Goal: Communication & Community: Answer question/provide support

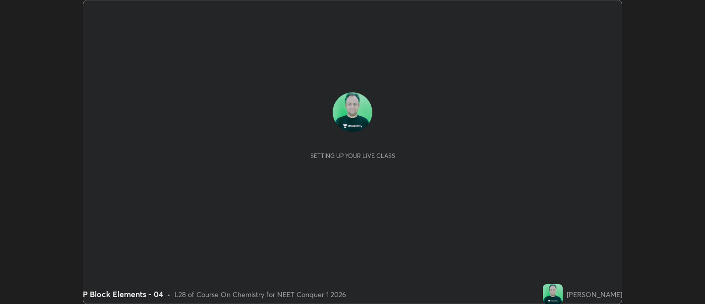
scroll to position [304, 705]
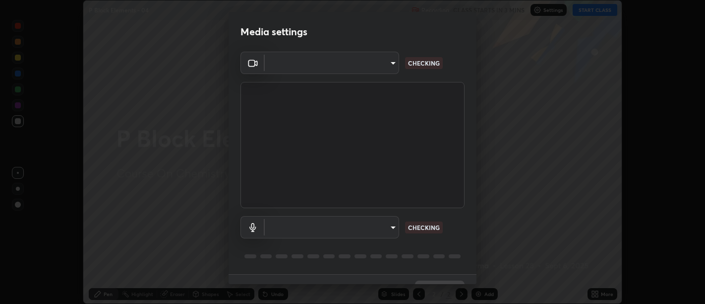
type input "d9b519daceb8a772394af6ea8e45353be5bbf62d8cb1cf3345c472de64055974"
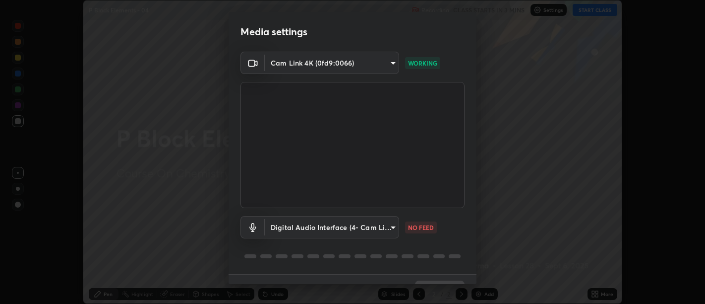
scroll to position [21, 0]
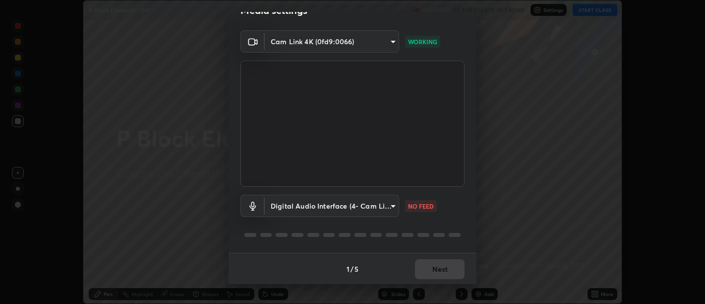
click at [381, 207] on body "Erase all P Block Elements - 04 Recording CLASS STARTS IN 3 MINS Settings START…" at bounding box center [352, 152] width 705 height 304
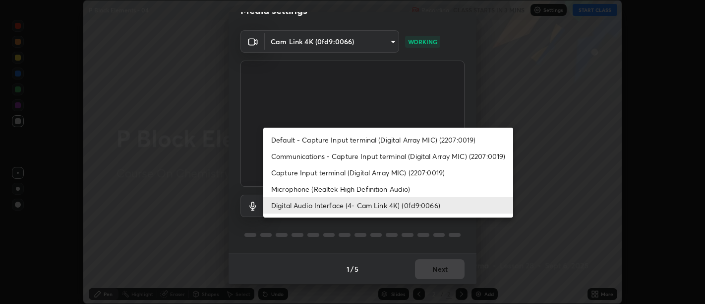
click at [389, 166] on li "Capture Input terminal (Digital Array MIC) (2207:0019)" at bounding box center [388, 172] width 250 height 16
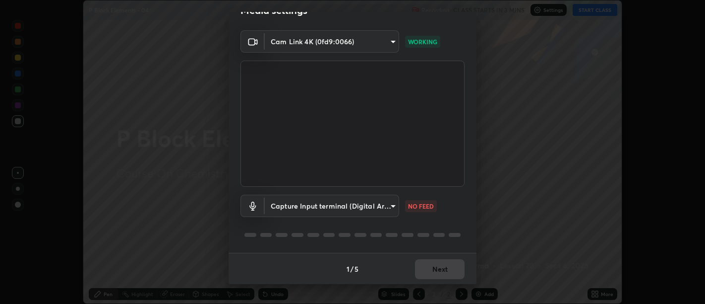
click at [374, 199] on body "Erase all P Block Elements - 04 Recording CLASS STARTS IN 3 MINS Settings START…" at bounding box center [352, 152] width 705 height 304
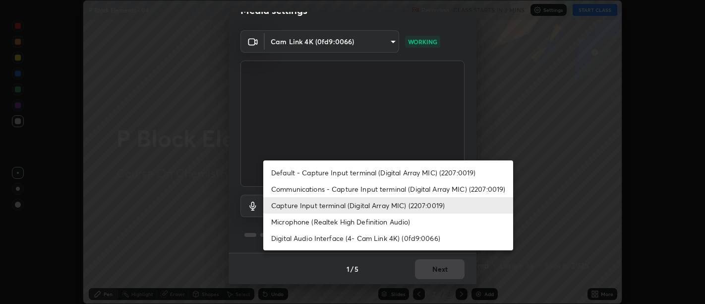
click at [366, 242] on li "Digital Audio Interface (4- Cam Link 4K) (0fd9:0066)" at bounding box center [388, 238] width 250 height 16
type input "5912877718746b52c0806f9022d40e7bdc2f1b37034d74c7cf9e990fd38ad14d"
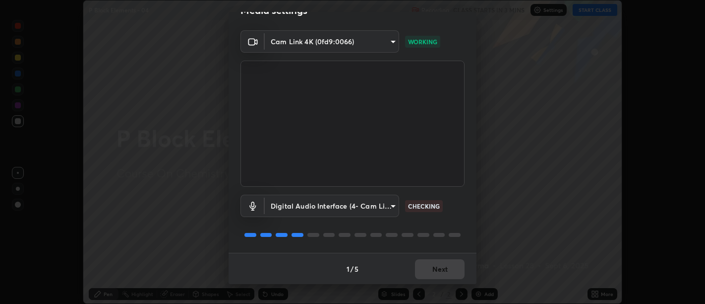
click at [432, 274] on div "1 / 5 Next" at bounding box center [353, 268] width 248 height 32
click at [432, 273] on div "1 / 5 Next" at bounding box center [353, 268] width 248 height 32
click at [431, 275] on div "1 / 5 Next" at bounding box center [353, 268] width 248 height 32
click at [432, 275] on div "1 / 5 Next" at bounding box center [353, 268] width 248 height 32
click at [432, 274] on div "1 / 5 Next" at bounding box center [353, 268] width 248 height 32
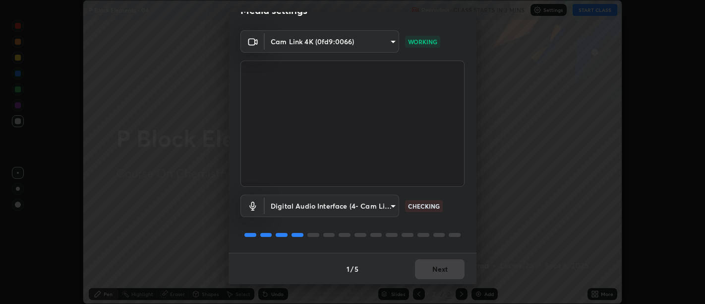
click at [432, 274] on div "1 / 5 Next" at bounding box center [353, 268] width 248 height 32
click at [429, 273] on div "1 / 5 Next" at bounding box center [353, 268] width 248 height 32
click at [429, 271] on div "1 / 5 Next" at bounding box center [353, 268] width 248 height 32
click at [428, 270] on div "1 / 5 Next" at bounding box center [353, 268] width 248 height 32
click at [429, 272] on div "1 / 5 Next" at bounding box center [353, 268] width 248 height 32
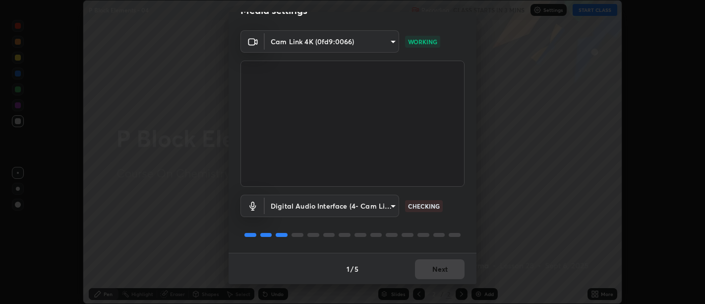
click at [431, 270] on div "1 / 5 Next" at bounding box center [353, 268] width 248 height 32
click at [432, 271] on div "1 / 5 Next" at bounding box center [353, 268] width 248 height 32
click at [430, 270] on div "1 / 5 Next" at bounding box center [353, 268] width 248 height 32
click at [431, 269] on div "1 / 5 Next" at bounding box center [353, 268] width 248 height 32
click at [430, 273] on div "1 / 5 Next" at bounding box center [353, 268] width 248 height 32
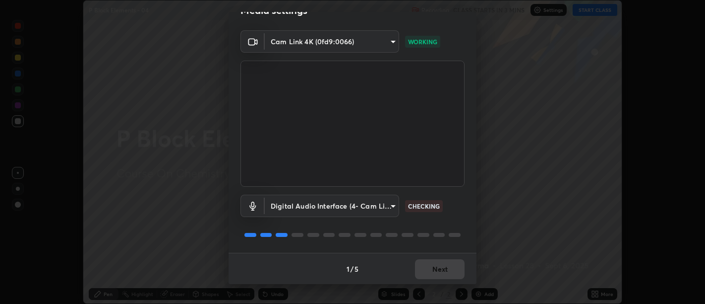
click at [430, 273] on div "1 / 5 Next" at bounding box center [353, 268] width 248 height 32
click at [431, 271] on button "Next" at bounding box center [440, 269] width 50 height 20
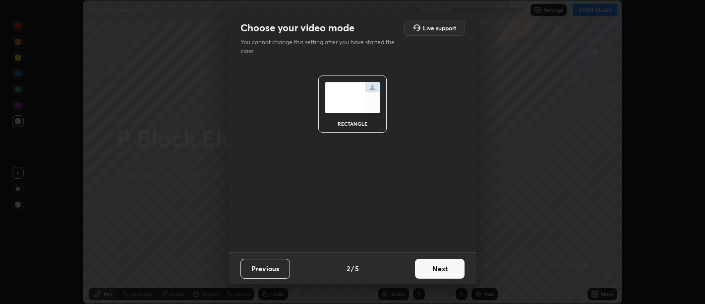
scroll to position [0, 0]
click at [428, 266] on button "Next" at bounding box center [440, 268] width 50 height 20
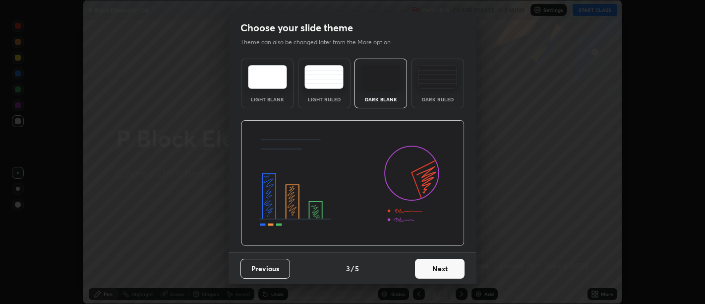
click at [429, 270] on button "Next" at bounding box center [440, 268] width 50 height 20
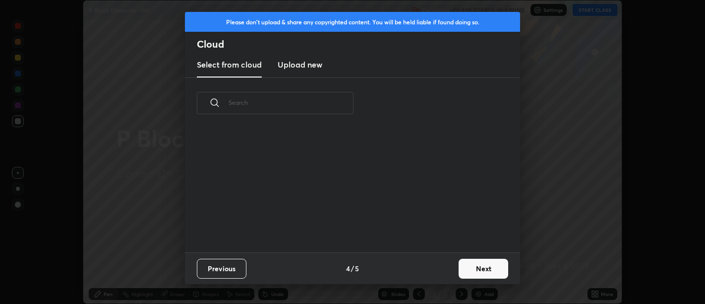
click at [467, 270] on button "Next" at bounding box center [484, 268] width 50 height 20
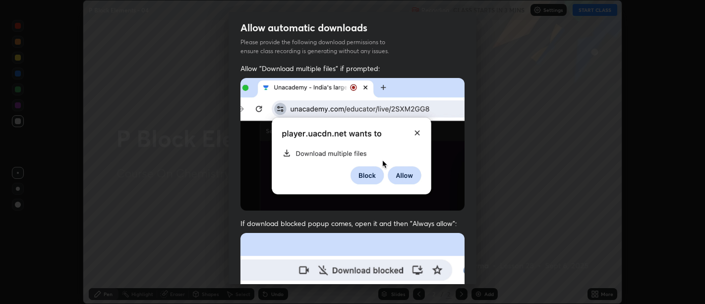
click at [465, 272] on div "Allow "Download multiple files" if prompted: If download blocked popup comes, o…" at bounding box center [353, 272] width 248 height 418
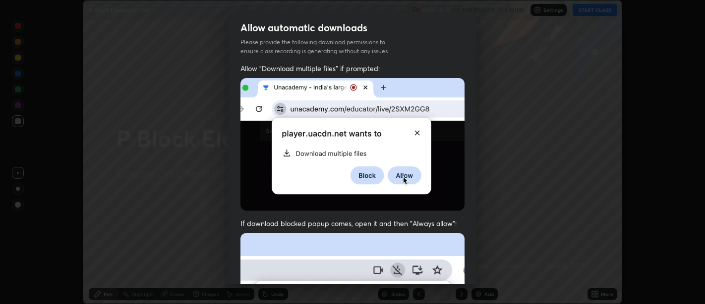
click at [440, 208] on div "Allow "Download multiple files" if prompted: If download blocked popup comes, o…" at bounding box center [353, 272] width 248 height 418
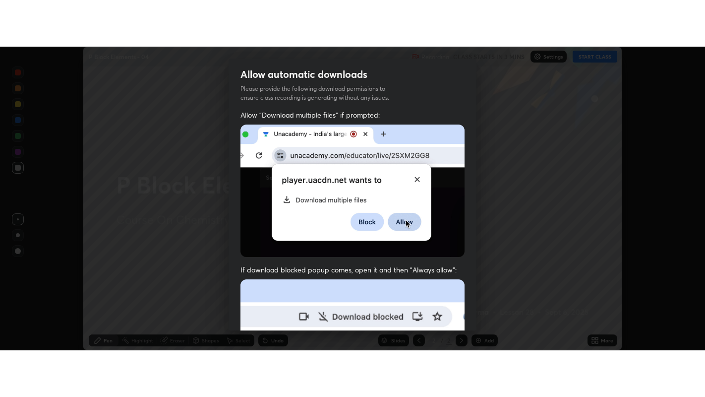
scroll to position [224, 0]
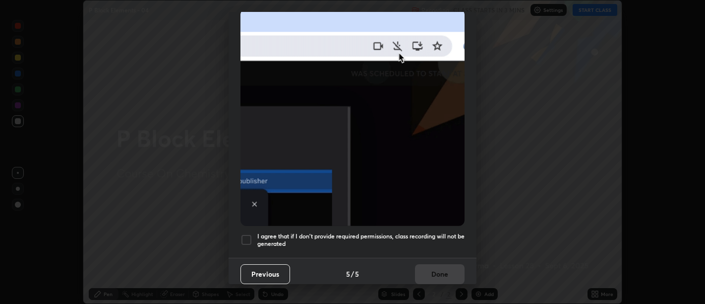
click at [432, 241] on h5 "I agree that if I don't provide required permissions, class recording will not …" at bounding box center [360, 239] width 207 height 15
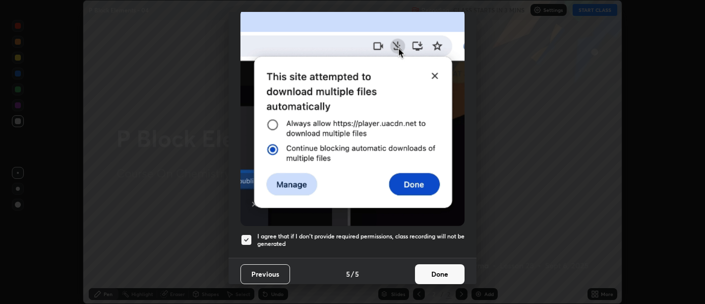
click at [435, 235] on h5 "I agree that if I don't provide required permissions, class recording will not …" at bounding box center [360, 239] width 207 height 15
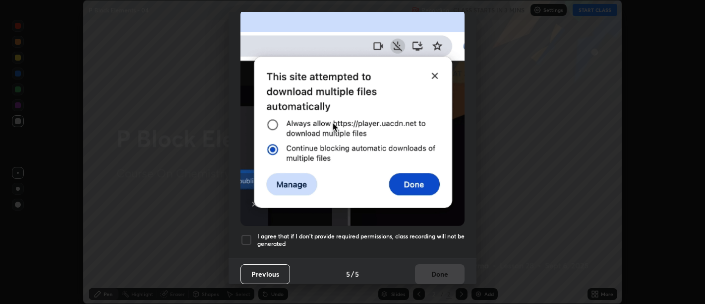
click at [442, 240] on h5 "I agree that if I don't provide required permissions, class recording will not …" at bounding box center [360, 239] width 207 height 15
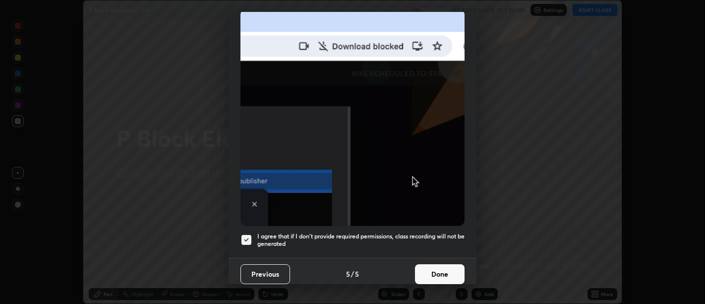
click at [447, 269] on button "Done" at bounding box center [440, 274] width 50 height 20
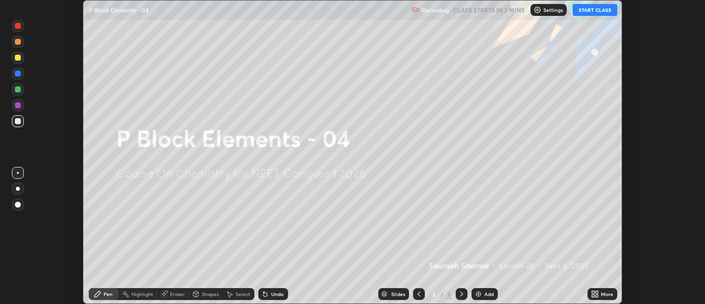
click at [593, 292] on icon at bounding box center [593, 292] width 2 height 2
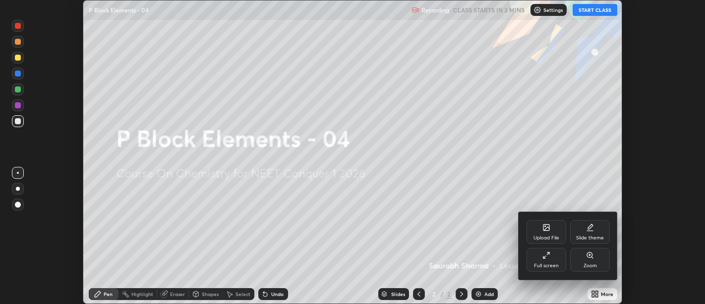
click at [545, 254] on icon at bounding box center [547, 255] width 8 height 8
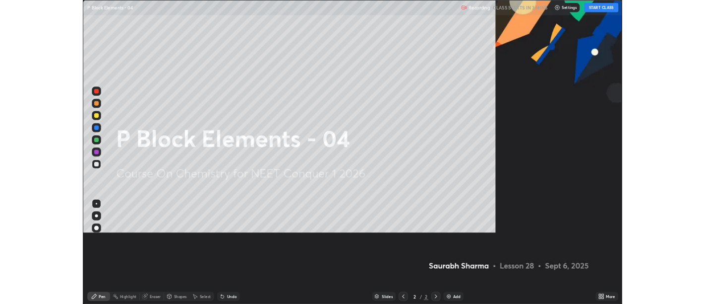
scroll to position [397, 705]
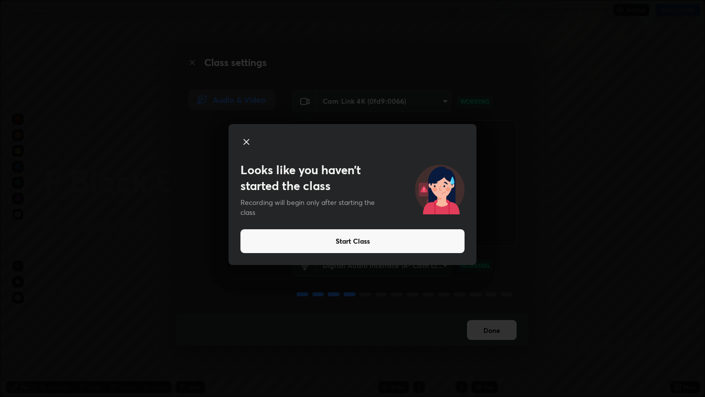
click at [433, 239] on button "Start Class" at bounding box center [353, 241] width 224 height 24
click at [400, 236] on button "Start Class" at bounding box center [353, 241] width 224 height 24
click at [394, 240] on button "Start Class" at bounding box center [353, 241] width 224 height 24
click at [393, 239] on button "Start Class" at bounding box center [353, 241] width 224 height 24
click at [396, 236] on button "Start Class" at bounding box center [353, 241] width 224 height 24
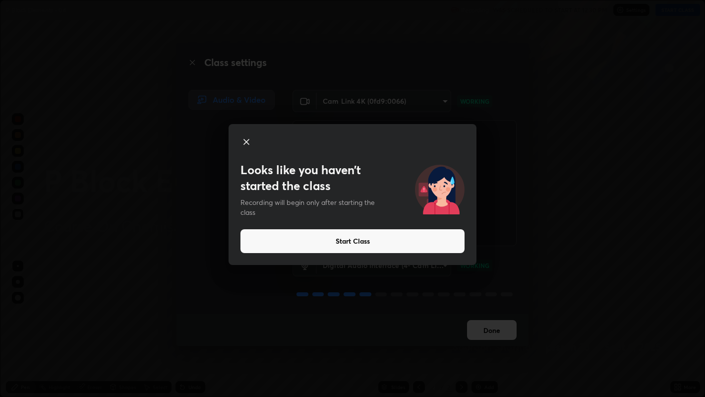
click at [493, 303] on div "Looks like you haven’t started the class Recording will begin only after starti…" at bounding box center [352, 198] width 705 height 397
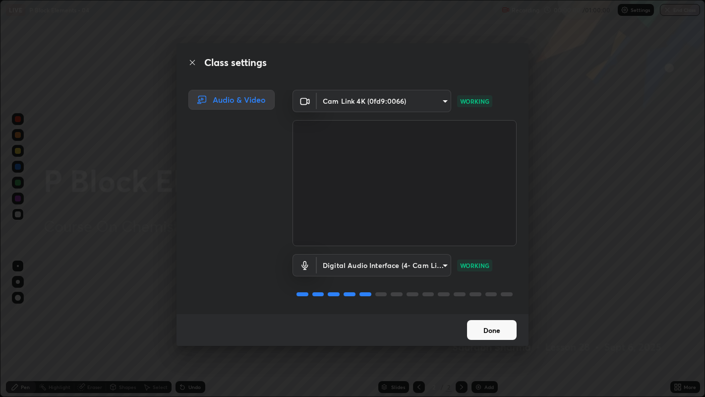
click at [395, 243] on video at bounding box center [405, 183] width 224 height 126
click at [497, 303] on button "Done" at bounding box center [492, 330] width 50 height 20
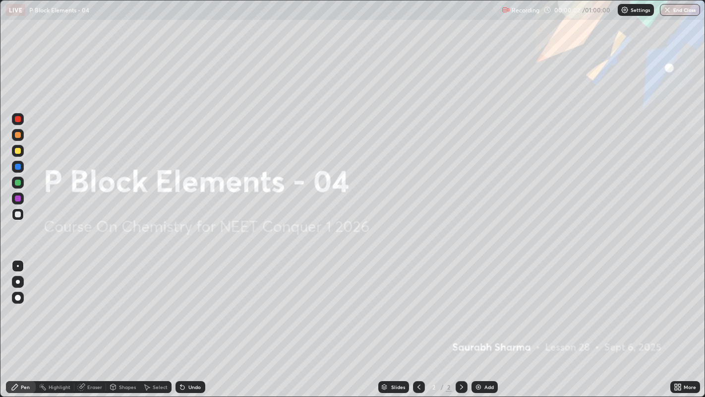
click at [485, 303] on div "Add" at bounding box center [489, 386] width 9 height 5
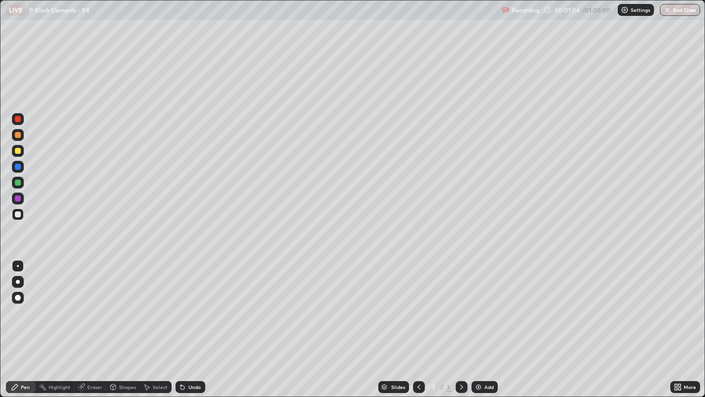
click at [191, 303] on div "Undo" at bounding box center [191, 387] width 30 height 12
click at [16, 149] on div at bounding box center [18, 151] width 6 height 6
click at [20, 214] on div at bounding box center [18, 214] width 6 height 6
click at [18, 151] on div at bounding box center [18, 151] width 6 height 6
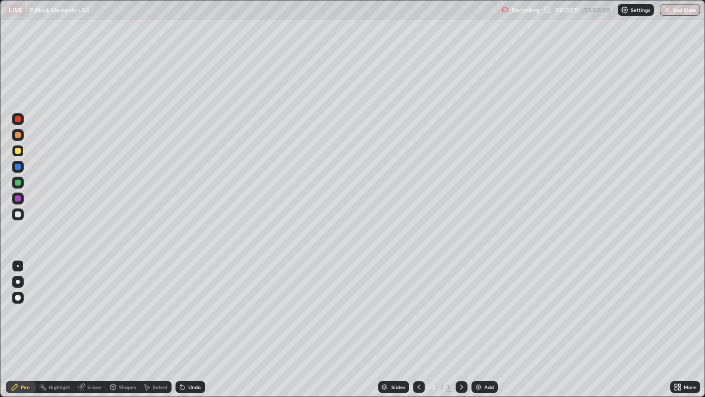
click at [16, 302] on div at bounding box center [18, 298] width 12 height 12
click at [16, 213] on div at bounding box center [18, 214] width 6 height 6
click at [17, 265] on div at bounding box center [18, 266] width 2 height 2
click at [58, 303] on div "Highlight" at bounding box center [55, 387] width 39 height 12
click at [22, 303] on div "Pen" at bounding box center [21, 387] width 30 height 12
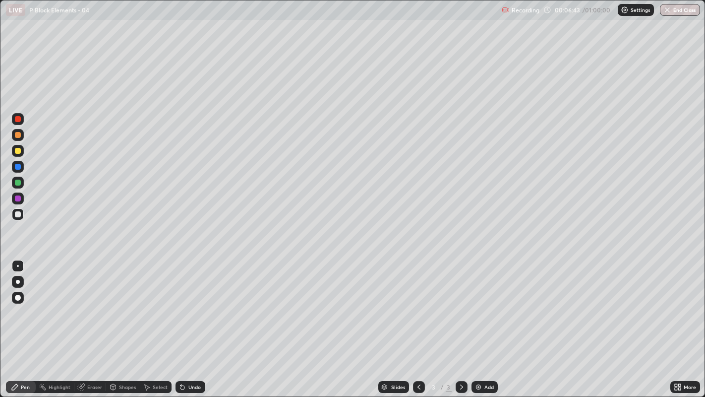
click at [484, 303] on div "Add" at bounding box center [485, 387] width 26 height 12
click at [19, 152] on div at bounding box center [18, 151] width 6 height 6
click at [420, 303] on div at bounding box center [419, 387] width 12 height 20
click at [62, 303] on div "Highlight" at bounding box center [60, 386] width 22 height 5
click at [22, 303] on div "Pen" at bounding box center [21, 387] width 30 height 12
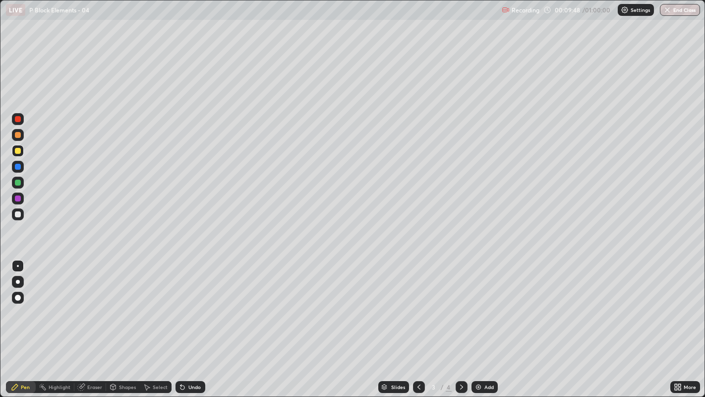
click at [43, 303] on circle at bounding box center [43, 384] width 1 height 1
click at [25, 303] on div "Pen" at bounding box center [21, 387] width 30 height 12
click at [12, 215] on div at bounding box center [18, 214] width 12 height 12
click at [192, 303] on div "Undo" at bounding box center [194, 386] width 12 height 5
click at [195, 303] on div "Undo" at bounding box center [194, 386] width 12 height 5
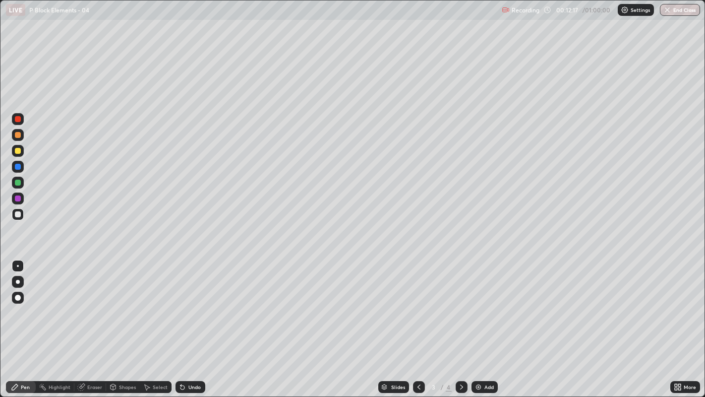
click at [17, 299] on div at bounding box center [18, 298] width 6 height 6
click at [17, 265] on div at bounding box center [18, 266] width 2 height 2
click at [154, 303] on div "Select" at bounding box center [160, 386] width 15 height 5
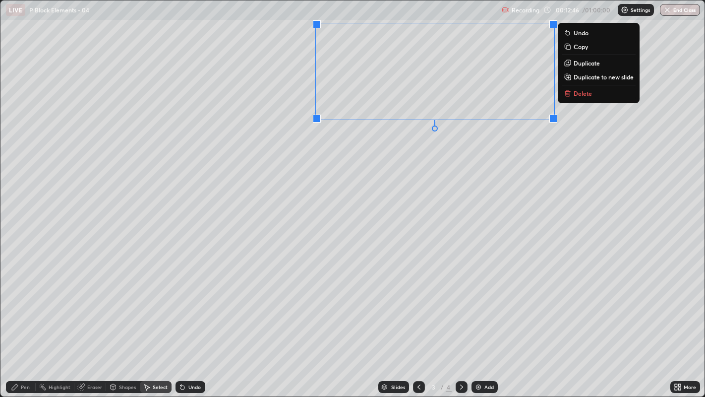
click at [598, 140] on div "0 ° Undo Copy Duplicate Duplicate to new slide Delete" at bounding box center [352, 198] width 705 height 396
click at [589, 95] on p "Delete" at bounding box center [583, 93] width 18 height 8
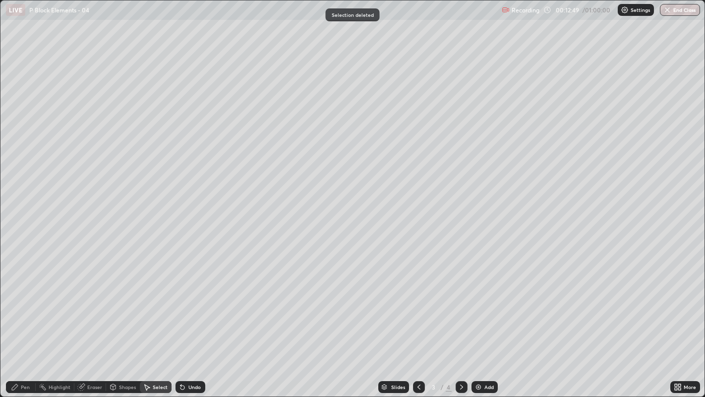
click at [27, 303] on div "Pen" at bounding box center [25, 386] width 9 height 5
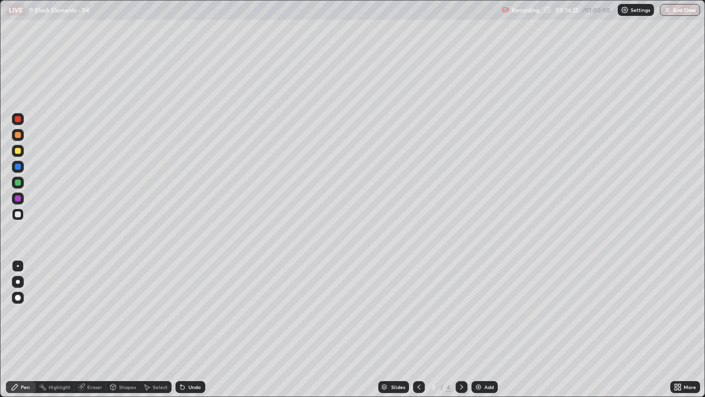
click at [17, 298] on div at bounding box center [18, 298] width 6 height 6
click at [116, 303] on icon at bounding box center [113, 387] width 8 height 8
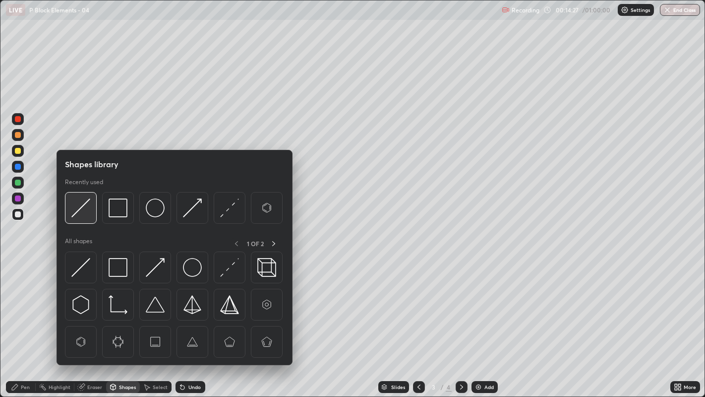
click at [85, 202] on img at bounding box center [80, 207] width 19 height 19
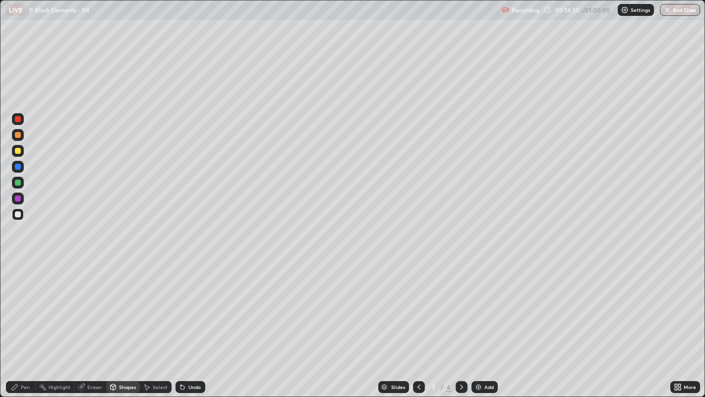
click at [21, 303] on div "Pen" at bounding box center [25, 386] width 9 height 5
click at [20, 260] on div at bounding box center [18, 266] width 12 height 12
click at [19, 213] on div at bounding box center [18, 214] width 6 height 6
click at [15, 161] on div at bounding box center [18, 167] width 12 height 12
click at [14, 212] on div at bounding box center [18, 214] width 12 height 12
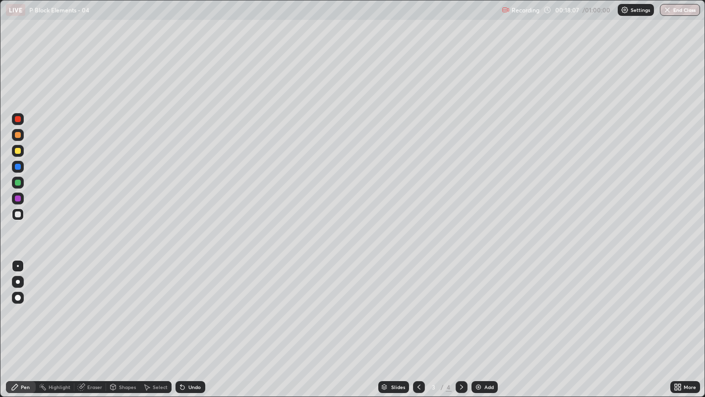
click at [456, 303] on div at bounding box center [462, 387] width 12 height 20
click at [96, 303] on div "Eraser" at bounding box center [94, 386] width 15 height 5
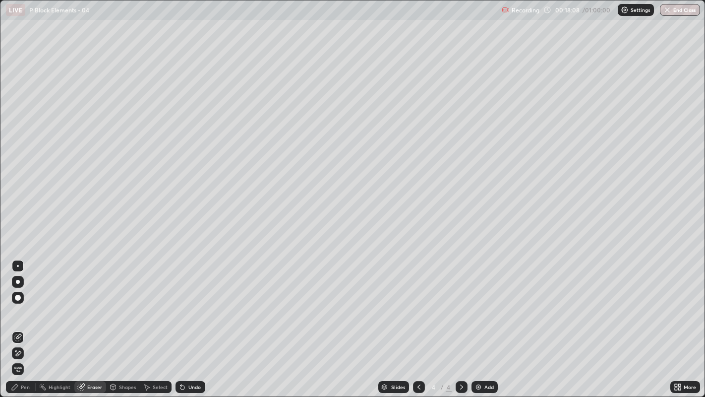
click at [18, 303] on span "Erase all" at bounding box center [17, 369] width 11 height 6
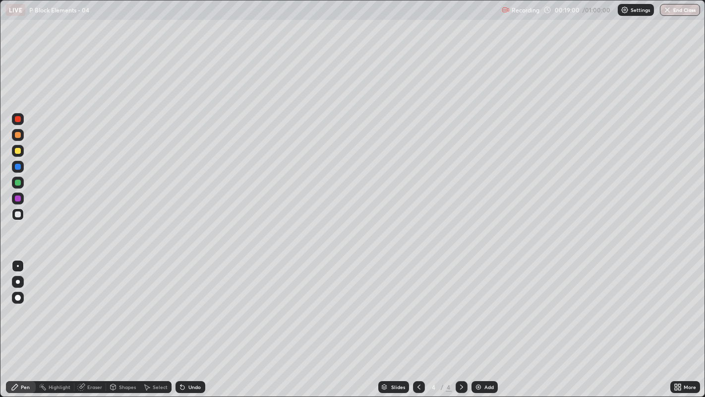
click at [92, 303] on div "Eraser" at bounding box center [94, 386] width 15 height 5
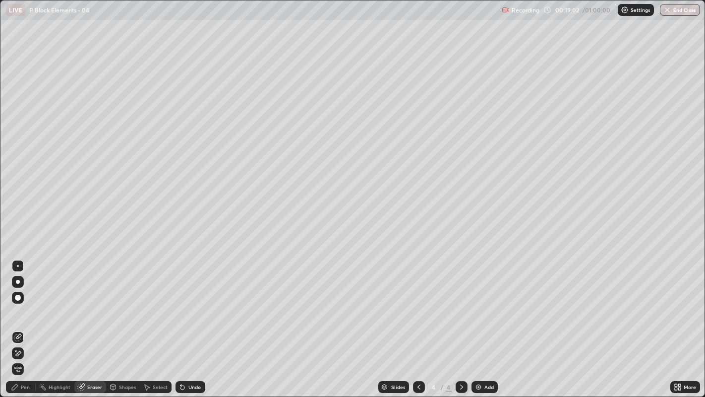
click at [27, 303] on div "Pen" at bounding box center [25, 386] width 9 height 5
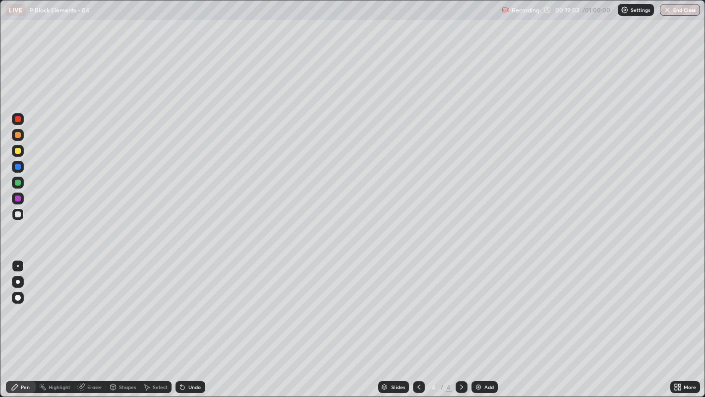
click at [18, 150] on div at bounding box center [18, 151] width 6 height 6
click at [52, 303] on div "Highlight" at bounding box center [55, 387] width 39 height 12
click at [28, 303] on div "Pen" at bounding box center [25, 386] width 9 height 5
click at [181, 303] on icon at bounding box center [183, 387] width 4 height 4
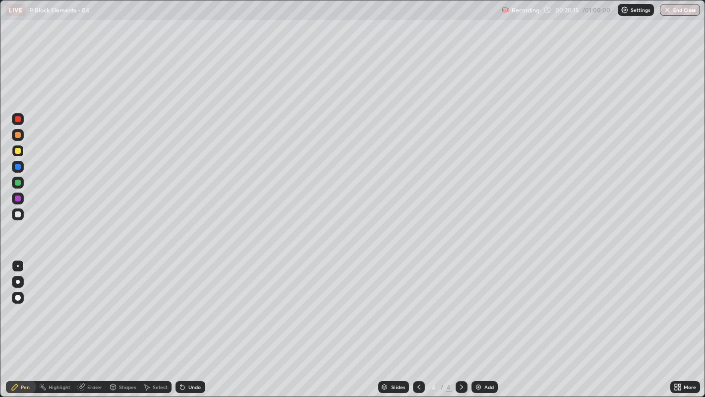
click at [183, 303] on icon at bounding box center [183, 387] width 8 height 8
click at [183, 303] on icon at bounding box center [183, 387] width 4 height 4
click at [17, 166] on div at bounding box center [18, 167] width 6 height 6
click at [16, 149] on div at bounding box center [18, 151] width 6 height 6
click at [17, 164] on div at bounding box center [18, 167] width 6 height 6
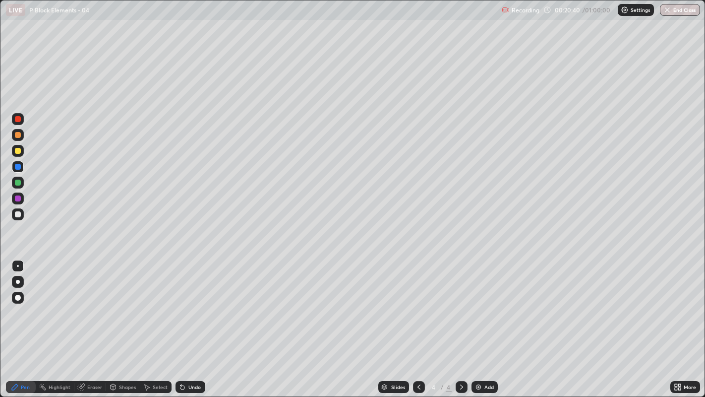
click at [17, 214] on div at bounding box center [18, 214] width 6 height 6
click at [420, 303] on div at bounding box center [419, 387] width 12 height 20
click at [460, 303] on icon at bounding box center [462, 387] width 8 height 8
click at [18, 152] on div at bounding box center [18, 151] width 6 height 6
click at [180, 303] on icon at bounding box center [183, 387] width 8 height 8
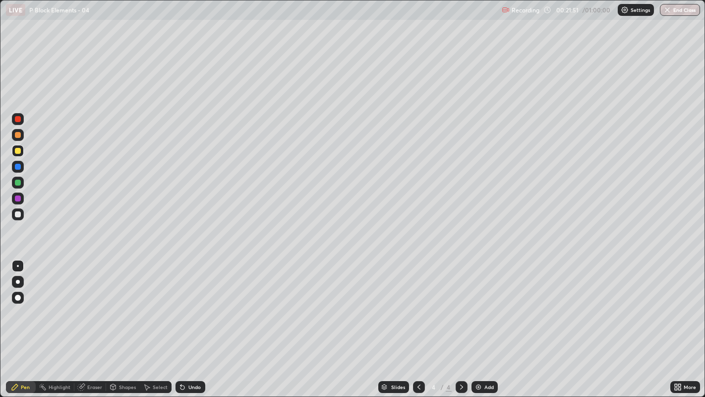
click at [181, 303] on icon at bounding box center [181, 384] width 1 height 1
click at [179, 303] on div "Undo" at bounding box center [189, 387] width 34 height 20
click at [180, 303] on div "Undo" at bounding box center [191, 387] width 30 height 12
click at [193, 303] on div "Undo" at bounding box center [194, 386] width 12 height 5
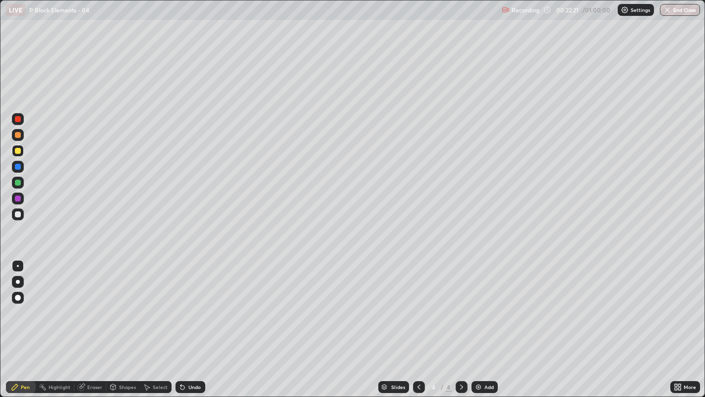
click at [14, 208] on div at bounding box center [18, 214] width 12 height 12
click at [15, 303] on div at bounding box center [18, 298] width 12 height 12
click at [17, 260] on div at bounding box center [18, 266] width 12 height 12
click at [155, 303] on div "Select" at bounding box center [160, 386] width 15 height 5
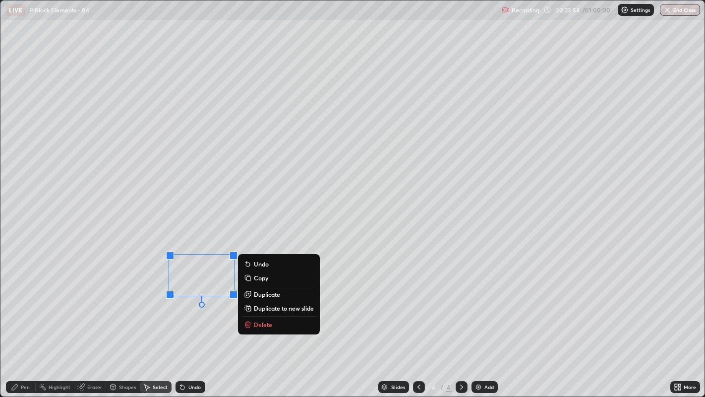
click at [262, 294] on p "Duplicate" at bounding box center [267, 294] width 26 height 8
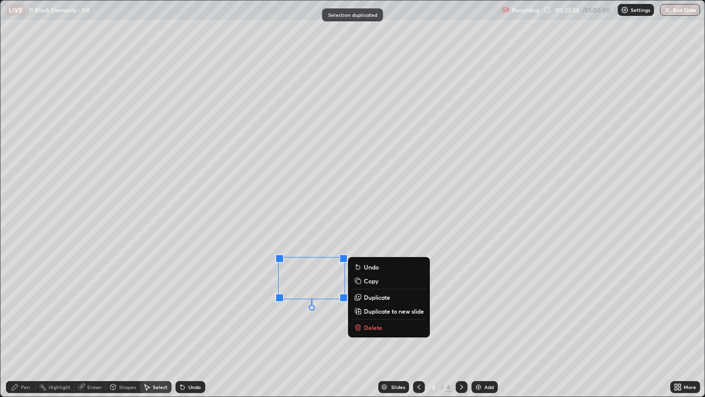
click at [281, 303] on div "0 ° Undo Copy Duplicate Duplicate to new slide Delete" at bounding box center [352, 198] width 705 height 396
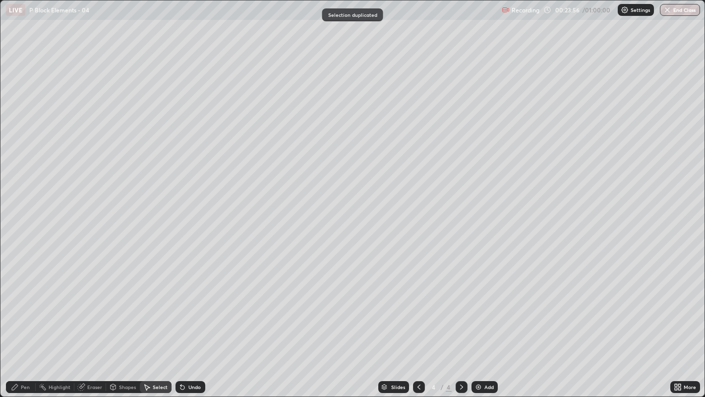
click at [81, 303] on icon at bounding box center [81, 387] width 6 height 6
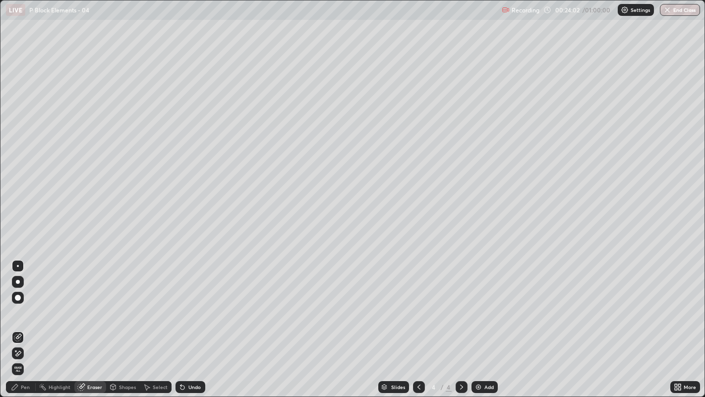
click at [25, 303] on div "Pen" at bounding box center [21, 387] width 30 height 12
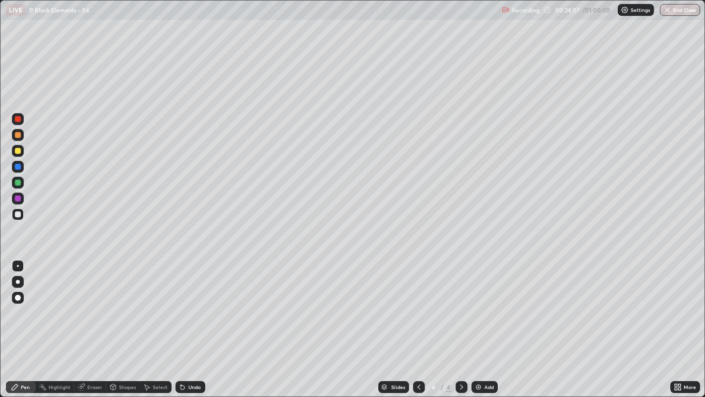
click at [181, 303] on icon at bounding box center [181, 384] width 1 height 1
click at [183, 303] on div "Undo" at bounding box center [191, 387] width 30 height 12
click at [157, 303] on div "Select" at bounding box center [160, 386] width 15 height 5
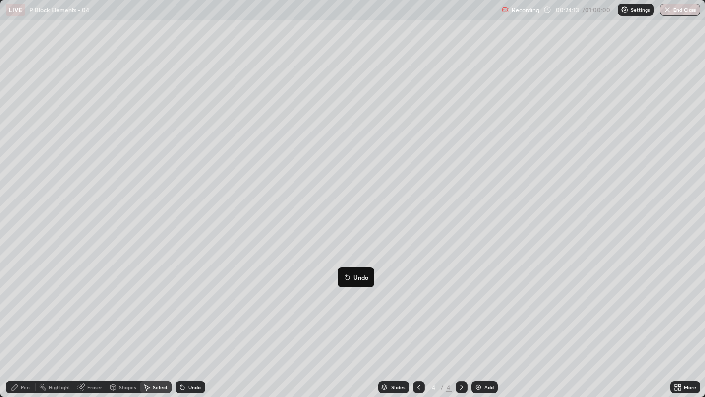
click at [322, 303] on div "0 ° Undo Copy Duplicate Duplicate to new slide Delete" at bounding box center [352, 198] width 705 height 396
click at [21, 303] on div "Pen" at bounding box center [25, 386] width 9 height 5
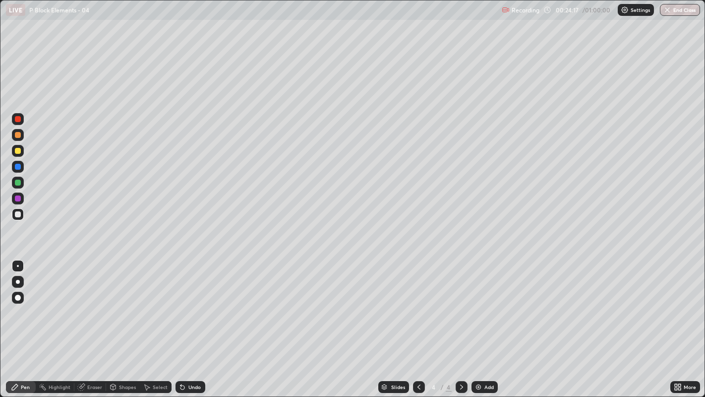
click at [25, 303] on div "Pen" at bounding box center [25, 386] width 9 height 5
click at [21, 303] on div "Pen" at bounding box center [25, 386] width 9 height 5
click at [480, 303] on img at bounding box center [479, 387] width 8 height 8
click at [189, 303] on div "Undo" at bounding box center [191, 387] width 30 height 12
click at [190, 303] on div "Undo" at bounding box center [191, 387] width 30 height 12
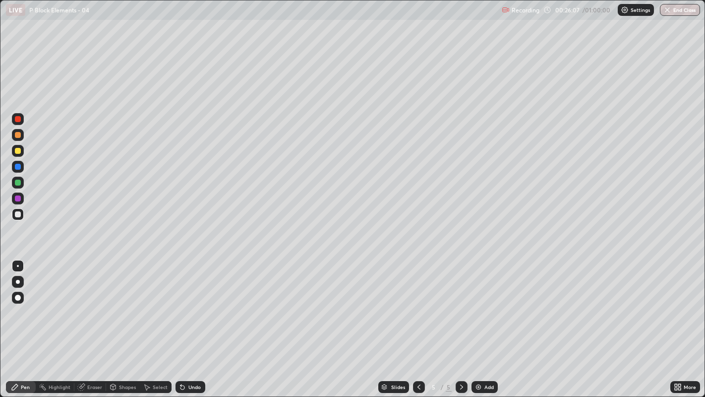
click at [191, 303] on div "Undo" at bounding box center [191, 387] width 30 height 12
click at [146, 303] on icon at bounding box center [147, 387] width 5 height 6
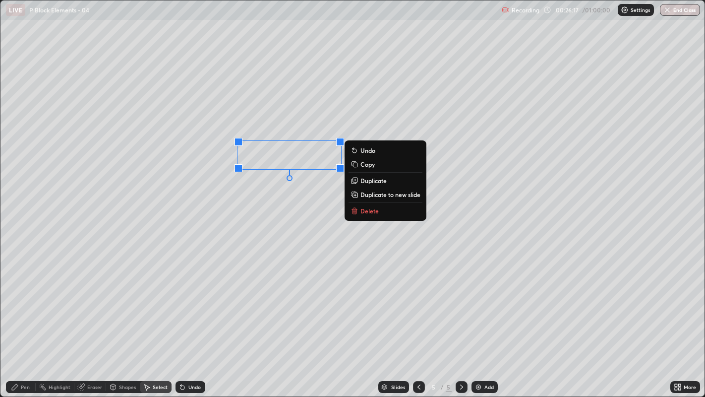
click at [364, 179] on p "Duplicate" at bounding box center [374, 181] width 26 height 8
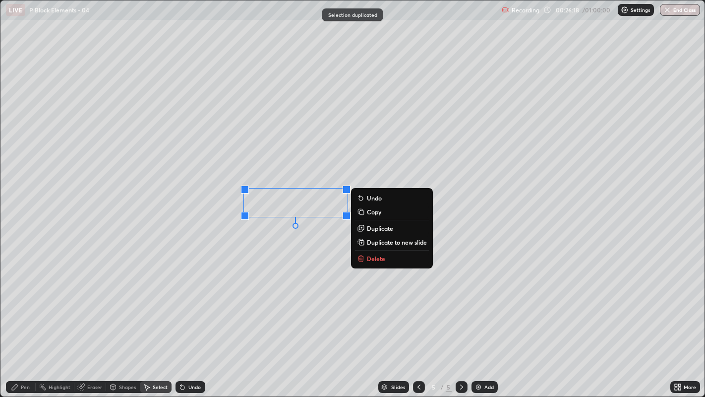
click at [275, 239] on div "0 ° Undo Copy Duplicate Duplicate to new slide Delete" at bounding box center [352, 198] width 705 height 396
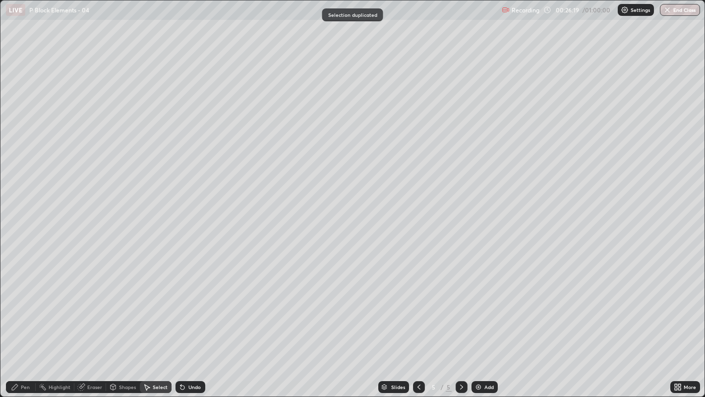
click at [25, 303] on div "Pen" at bounding box center [25, 386] width 9 height 5
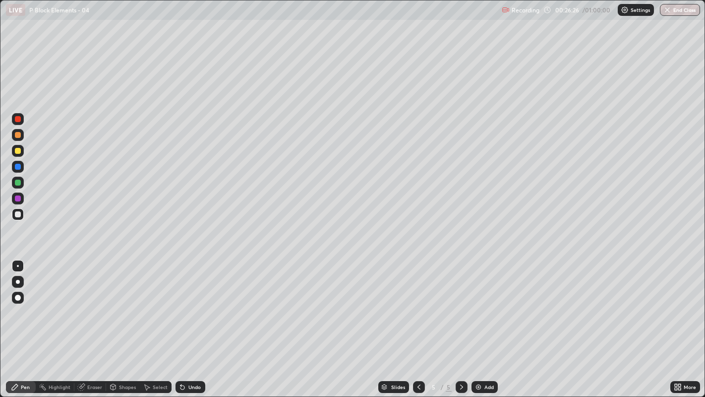
click at [187, 303] on div "Undo" at bounding box center [191, 387] width 30 height 12
click at [189, 303] on div "Undo" at bounding box center [191, 387] width 30 height 12
click at [15, 148] on div at bounding box center [18, 151] width 6 height 6
click at [12, 285] on div at bounding box center [18, 282] width 12 height 12
click at [18, 303] on div at bounding box center [18, 298] width 12 height 12
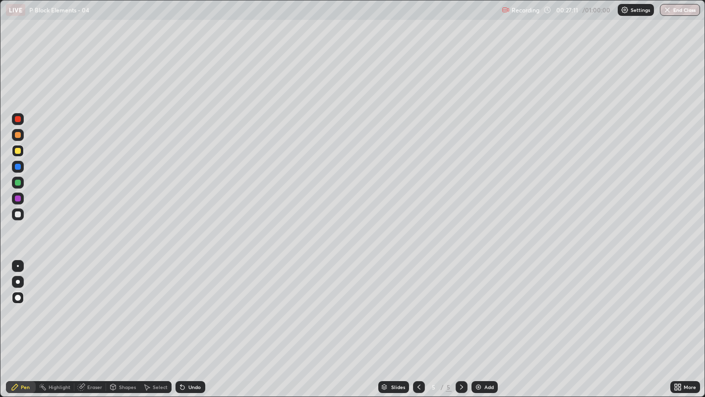
click at [197, 303] on div "Undo" at bounding box center [191, 387] width 30 height 12
click at [192, 303] on div "Undo" at bounding box center [194, 386] width 12 height 5
click at [17, 265] on div at bounding box center [18, 266] width 2 height 2
click at [199, 303] on div "Undo" at bounding box center [191, 387] width 30 height 12
click at [187, 303] on div "Undo" at bounding box center [191, 387] width 30 height 12
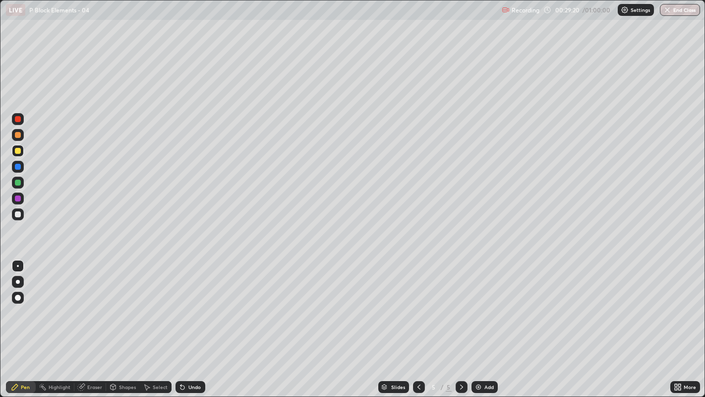
click at [186, 303] on div "Undo" at bounding box center [191, 387] width 30 height 12
click at [185, 303] on icon at bounding box center [183, 387] width 8 height 8
click at [183, 303] on icon at bounding box center [183, 387] width 4 height 4
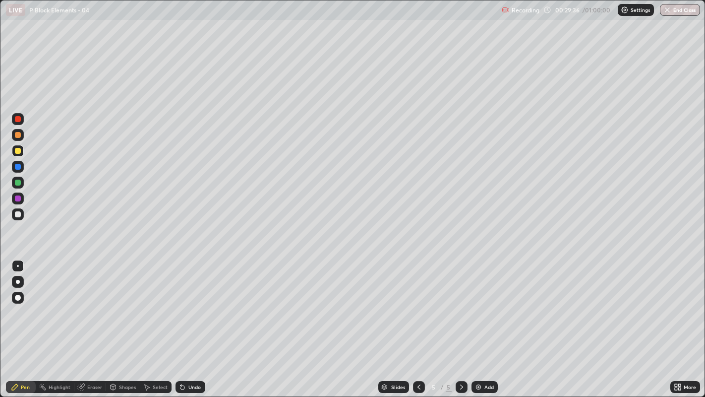
click at [183, 303] on icon at bounding box center [183, 387] width 4 height 4
click at [181, 303] on icon at bounding box center [183, 387] width 4 height 4
click at [195, 303] on div "Undo" at bounding box center [194, 386] width 12 height 5
click at [191, 303] on div "Undo" at bounding box center [191, 387] width 30 height 12
click at [480, 303] on img at bounding box center [479, 387] width 8 height 8
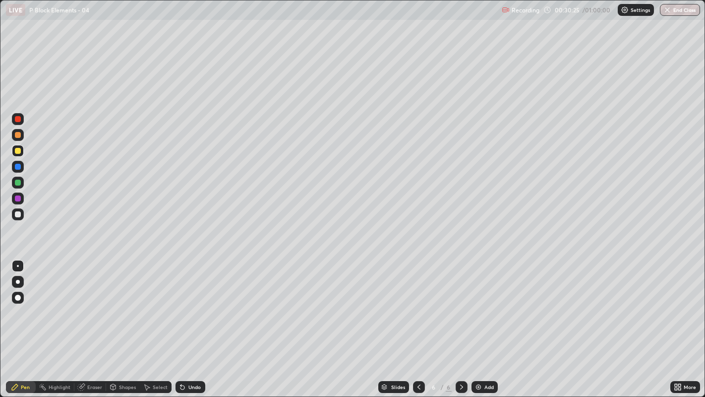
click at [18, 214] on div at bounding box center [18, 214] width 6 height 6
click at [176, 303] on div "Undo" at bounding box center [189, 387] width 34 height 20
click at [18, 154] on div at bounding box center [18, 151] width 12 height 12
click at [13, 298] on div at bounding box center [18, 298] width 12 height 12
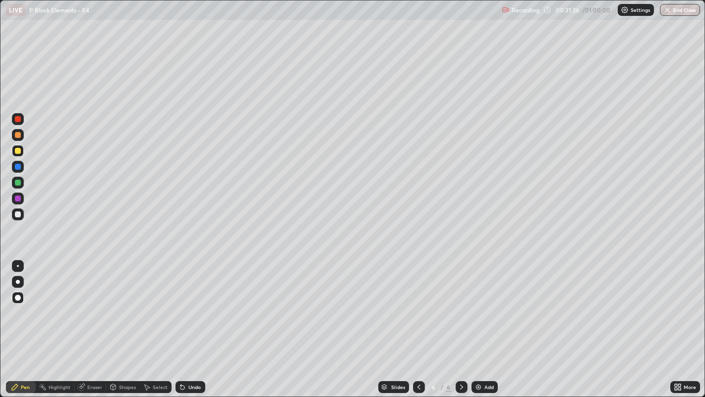
click at [17, 261] on div at bounding box center [18, 266] width 12 height 12
click at [181, 303] on icon at bounding box center [181, 384] width 1 height 1
click at [91, 303] on div "Eraser" at bounding box center [94, 386] width 15 height 5
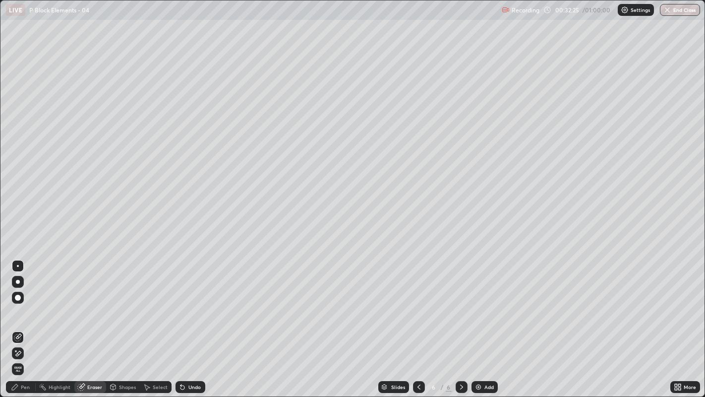
click at [27, 303] on div "Pen" at bounding box center [25, 386] width 9 height 5
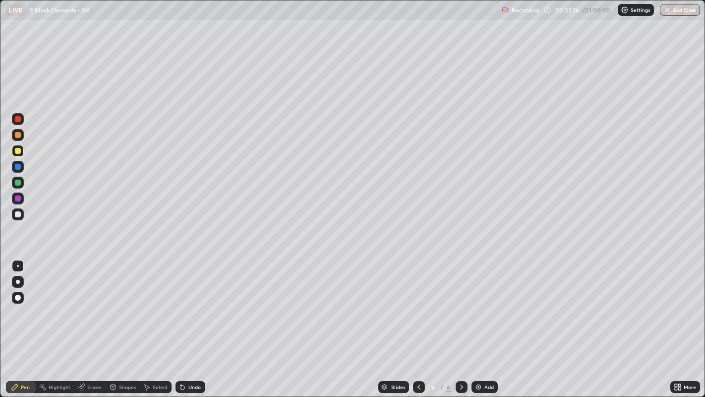
click at [18, 214] on div at bounding box center [18, 214] width 6 height 6
click at [95, 303] on div "Eraser" at bounding box center [94, 386] width 15 height 5
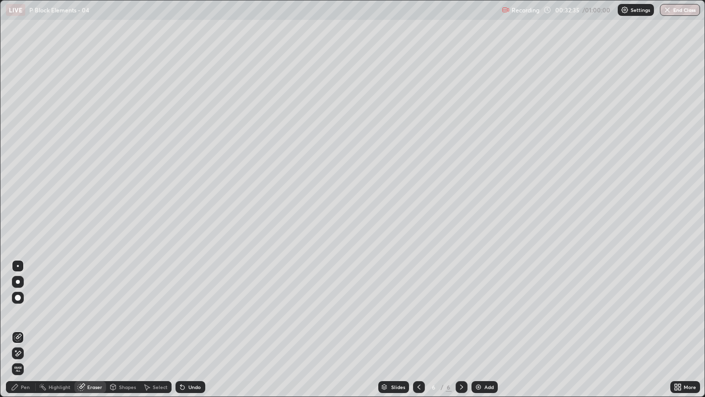
click at [27, 303] on div "Pen" at bounding box center [25, 386] width 9 height 5
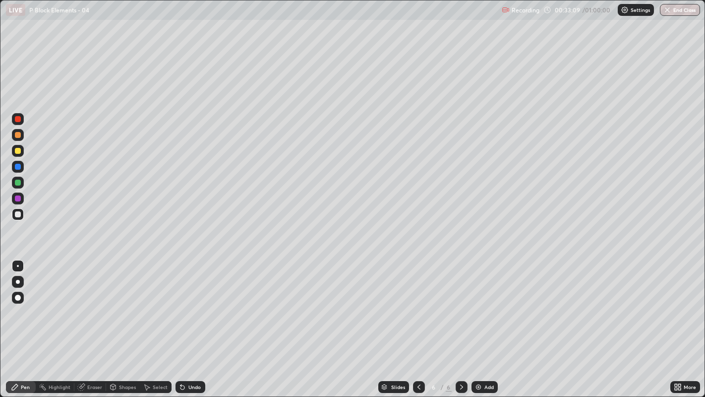
click at [476, 303] on img at bounding box center [479, 387] width 8 height 8
click at [183, 303] on icon at bounding box center [183, 387] width 4 height 4
click at [187, 303] on div "Undo" at bounding box center [191, 387] width 30 height 12
click at [186, 303] on div "Undo" at bounding box center [191, 387] width 30 height 12
click at [183, 303] on div "Undo" at bounding box center [191, 387] width 30 height 12
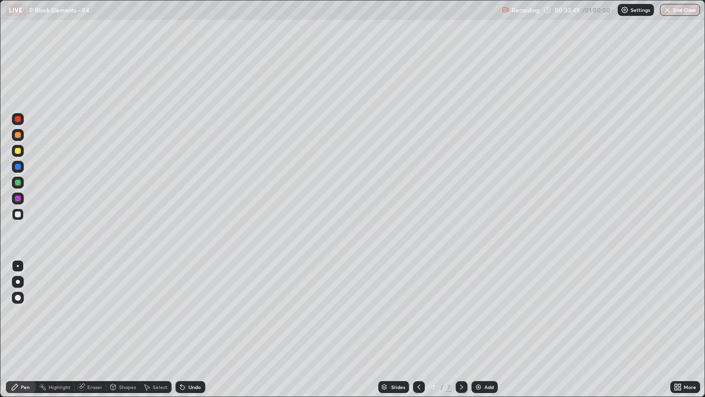
click at [151, 303] on div "Select" at bounding box center [156, 387] width 32 height 12
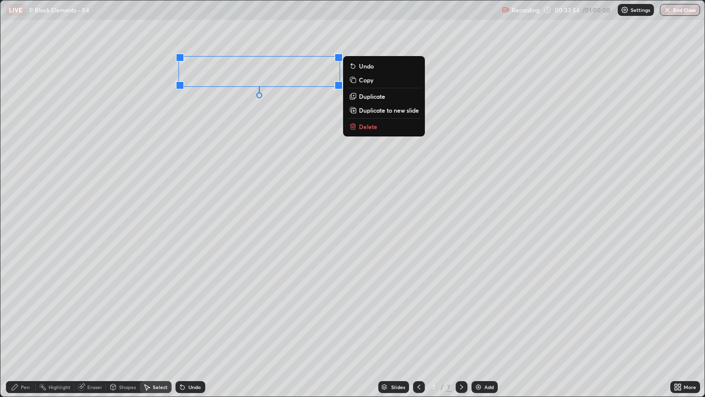
click at [190, 271] on div "0 ° Undo Copy Duplicate Duplicate to new slide Delete" at bounding box center [352, 198] width 705 height 396
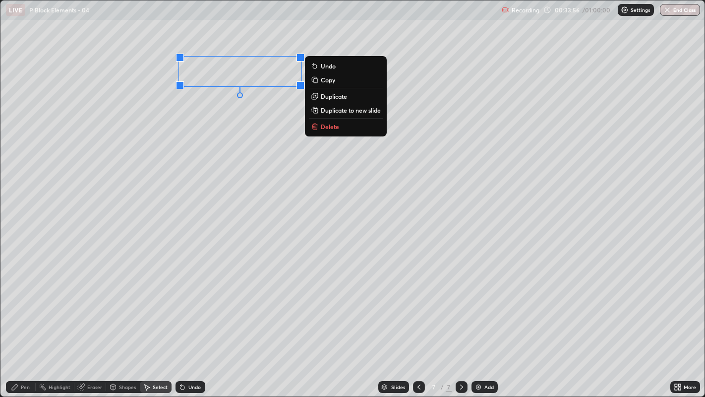
click at [331, 99] on p "Duplicate" at bounding box center [334, 96] width 26 height 8
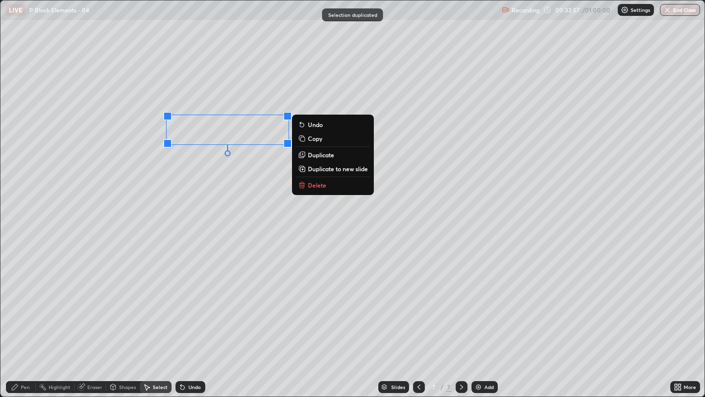
click at [227, 165] on div "0 ° Undo Copy Duplicate Duplicate to new slide Delete" at bounding box center [352, 198] width 705 height 396
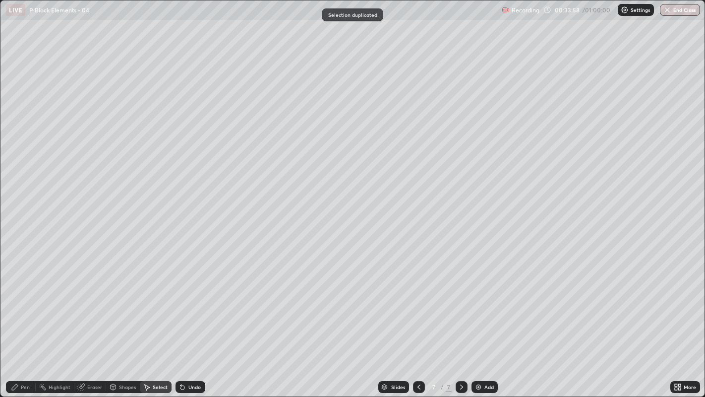
click at [29, 303] on div "Pen" at bounding box center [21, 387] width 30 height 12
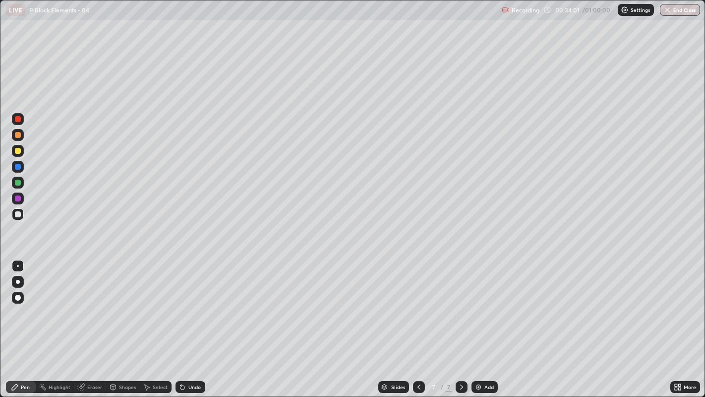
click at [193, 303] on div "Undo" at bounding box center [194, 386] width 12 height 5
click at [189, 303] on div "Undo" at bounding box center [191, 387] width 30 height 12
click at [193, 303] on div "Undo" at bounding box center [194, 386] width 12 height 5
click at [188, 303] on div "Undo" at bounding box center [191, 387] width 30 height 12
click at [194, 303] on div "Undo" at bounding box center [194, 386] width 12 height 5
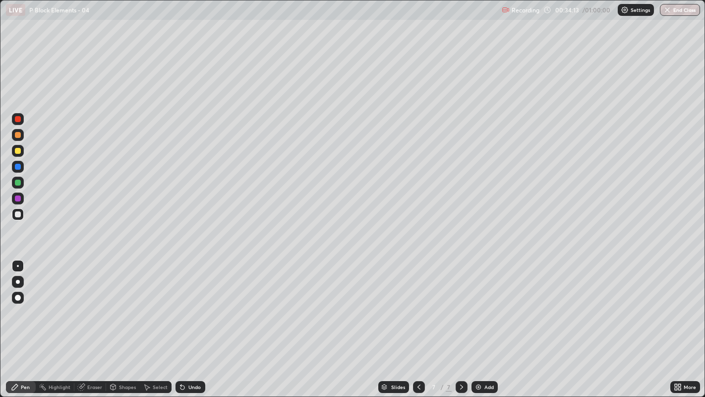
click at [158, 303] on div "Select" at bounding box center [160, 386] width 15 height 5
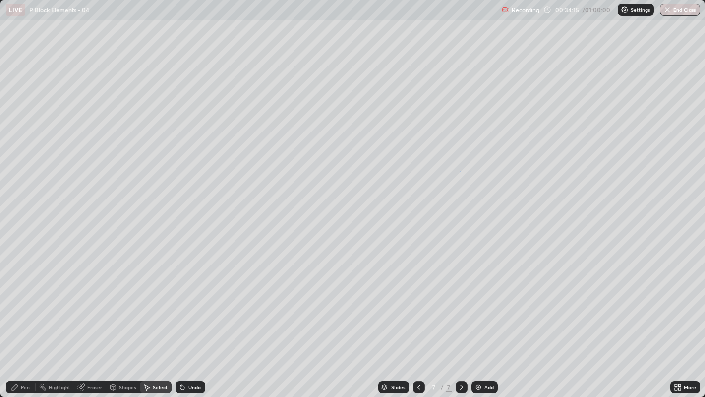
click at [460, 171] on div "0 ° Undo Copy Duplicate Duplicate to new slide Delete" at bounding box center [352, 198] width 705 height 396
click at [23, 303] on div "Pen" at bounding box center [25, 386] width 9 height 5
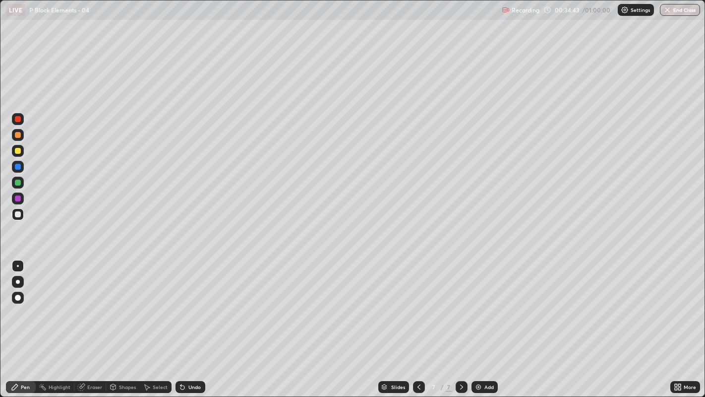
click at [15, 153] on div at bounding box center [18, 151] width 12 height 12
click at [16, 298] on div at bounding box center [18, 298] width 6 height 6
click at [418, 303] on icon at bounding box center [419, 387] width 8 height 8
click at [456, 303] on div at bounding box center [462, 387] width 12 height 20
click at [194, 303] on div "Undo" at bounding box center [191, 387] width 30 height 12
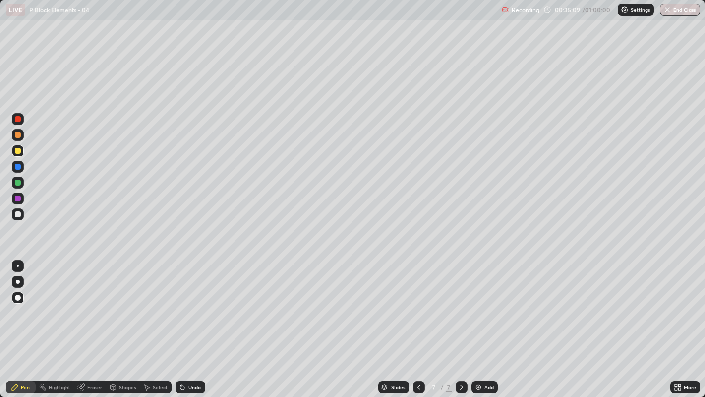
click at [681, 303] on icon at bounding box center [679, 385] width 2 height 2
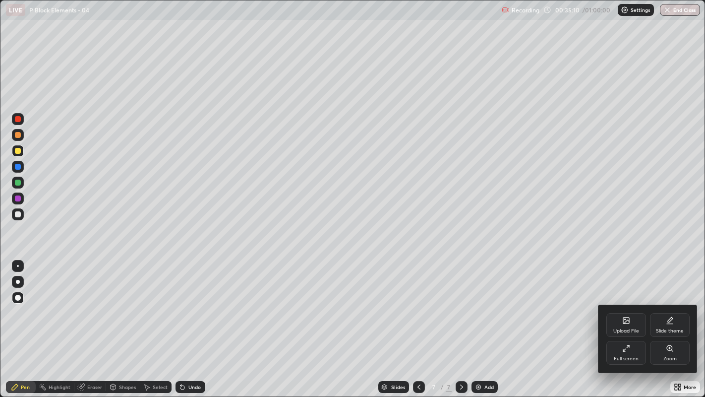
click at [625, 303] on div "Full screen" at bounding box center [627, 353] width 40 height 24
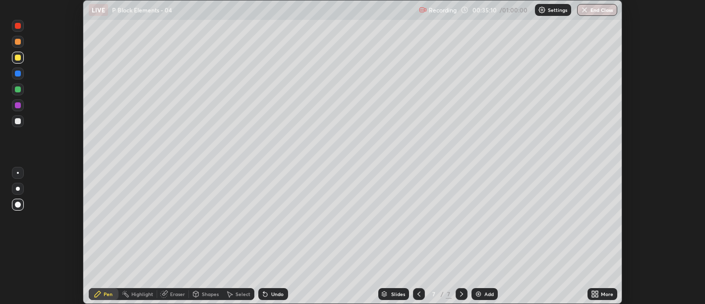
scroll to position [49290, 48889]
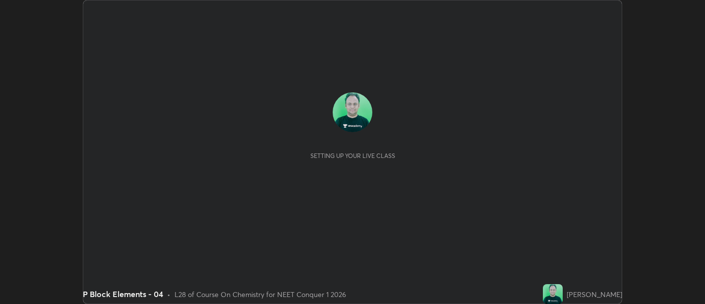
scroll to position [304, 705]
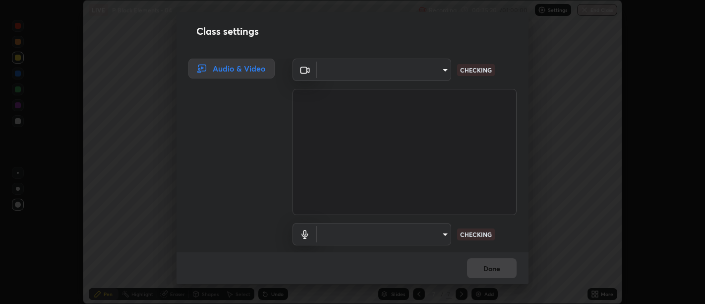
type input "d9b519daceb8a772394af6ea8e45353be5bbf62d8cb1cf3345c472de64055974"
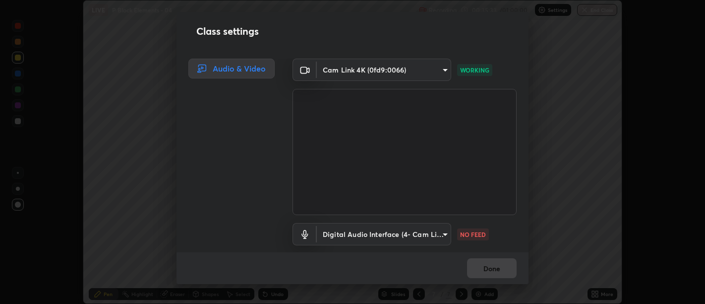
scroll to position [31, 0]
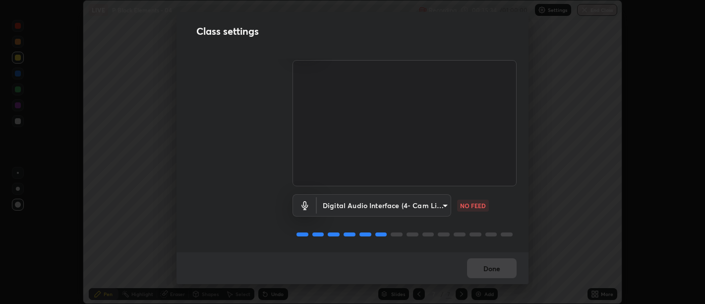
click at [430, 201] on body "Erase all LIVE P Block Elements - 04 Recording 00:35:34 / 01:00:00 Settings End…" at bounding box center [352, 152] width 705 height 304
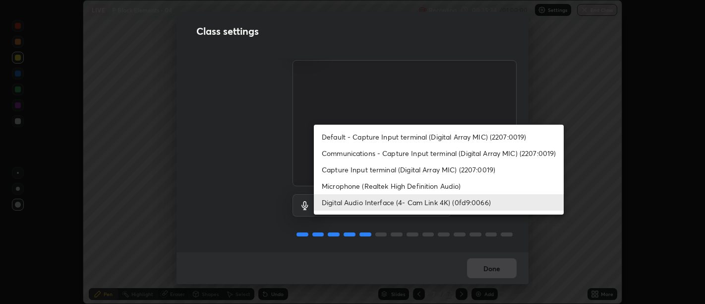
click at [472, 135] on li "Default - Capture Input terminal (Digital Array MIC) (2207:0019)" at bounding box center [439, 136] width 250 height 16
type input "default"
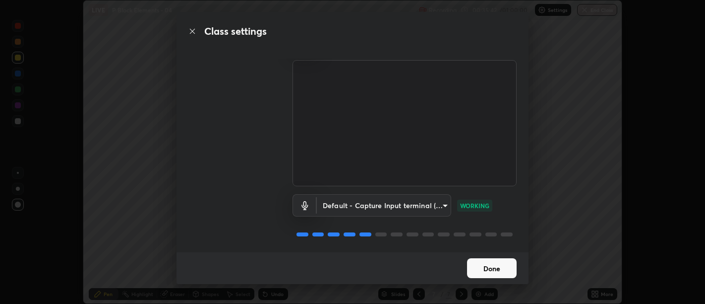
click at [500, 265] on button "Done" at bounding box center [492, 268] width 50 height 20
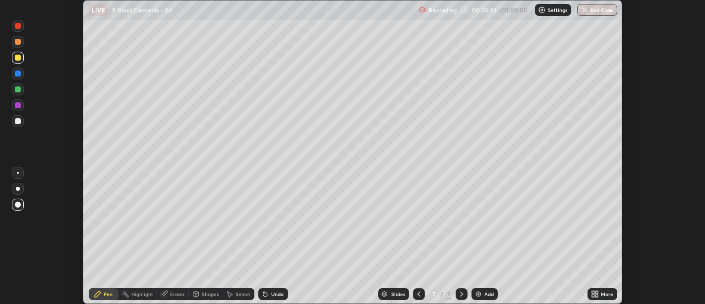
click at [604, 291] on div "More" at bounding box center [607, 293] width 12 height 5
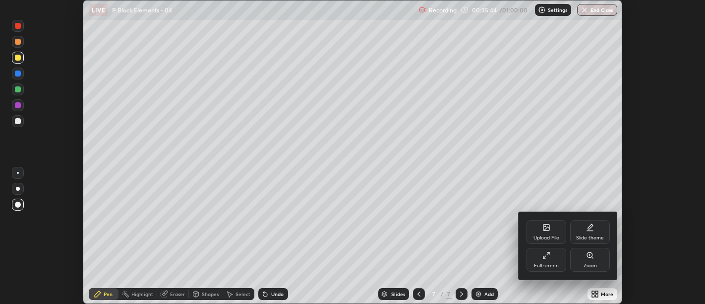
click at [550, 256] on div "Full screen" at bounding box center [547, 259] width 40 height 24
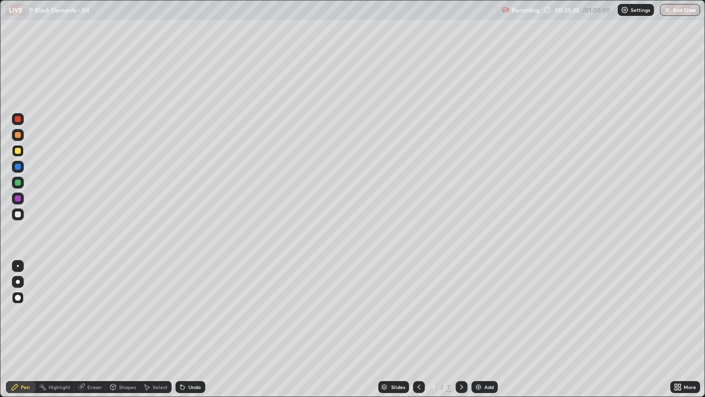
scroll to position [397, 705]
click at [197, 303] on div "Undo" at bounding box center [194, 386] width 12 height 5
click at [17, 265] on div at bounding box center [18, 266] width 2 height 2
click at [128, 303] on div "Shapes" at bounding box center [123, 387] width 34 height 12
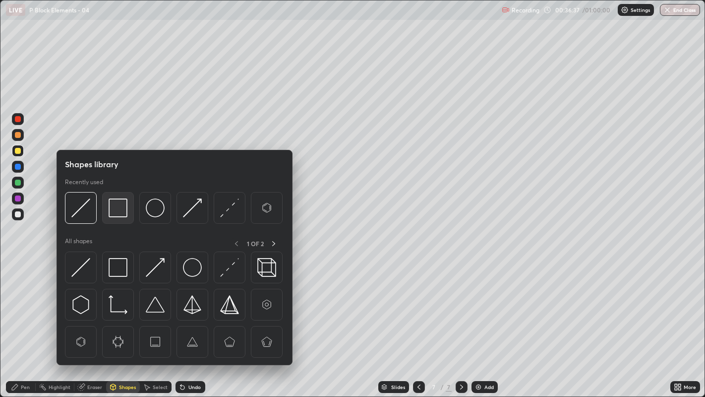
click at [119, 207] on img at bounding box center [118, 207] width 19 height 19
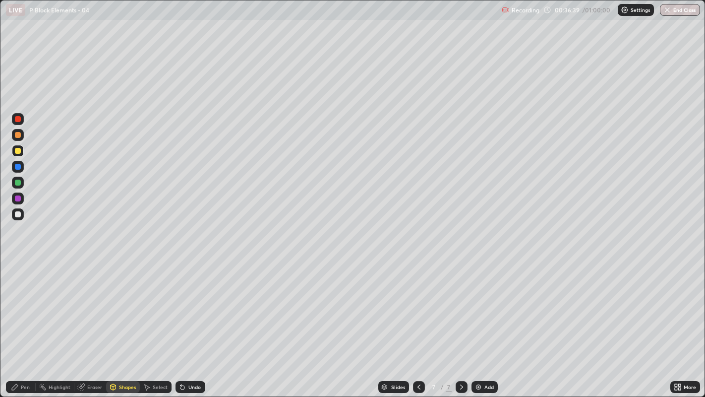
click at [25, 303] on div "Pen" at bounding box center [25, 386] width 9 height 5
click at [17, 215] on div at bounding box center [18, 214] width 6 height 6
click at [479, 303] on div "Add" at bounding box center [485, 387] width 26 height 12
click at [185, 303] on div "Undo" at bounding box center [191, 387] width 30 height 12
click at [16, 151] on div at bounding box center [18, 151] width 6 height 6
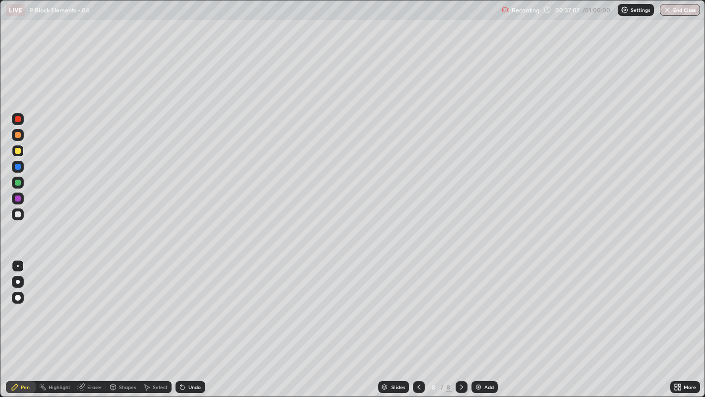
click at [15, 211] on div at bounding box center [18, 214] width 6 height 6
click at [188, 303] on div "Undo" at bounding box center [194, 386] width 12 height 5
click at [190, 303] on div "Undo" at bounding box center [194, 386] width 12 height 5
click at [18, 148] on div at bounding box center [18, 151] width 6 height 6
click at [18, 151] on div at bounding box center [18, 151] width 6 height 6
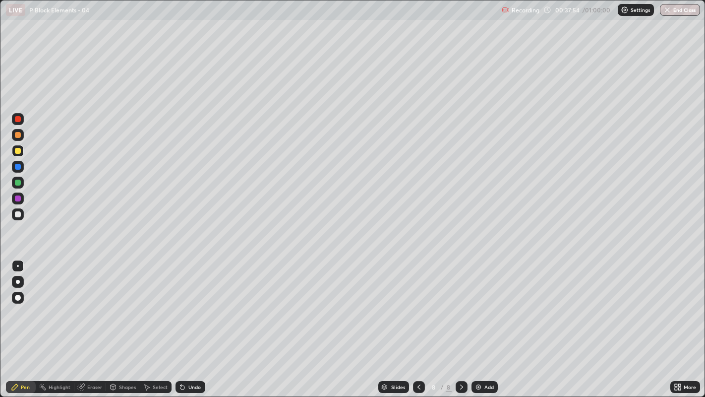
click at [16, 215] on div at bounding box center [18, 214] width 6 height 6
click at [21, 152] on div at bounding box center [18, 151] width 12 height 12
click at [17, 214] on div at bounding box center [18, 214] width 6 height 6
click at [189, 303] on div "Undo" at bounding box center [191, 387] width 30 height 12
click at [190, 303] on div "Undo" at bounding box center [194, 386] width 12 height 5
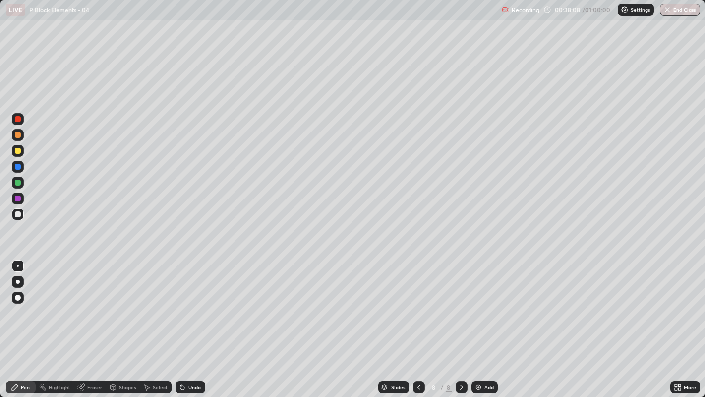
click at [191, 303] on div "Undo" at bounding box center [194, 386] width 12 height 5
click at [181, 303] on icon at bounding box center [181, 384] width 1 height 1
click at [182, 303] on icon at bounding box center [183, 387] width 4 height 4
click at [18, 150] on div at bounding box center [18, 151] width 6 height 6
click at [19, 211] on div at bounding box center [18, 214] width 6 height 6
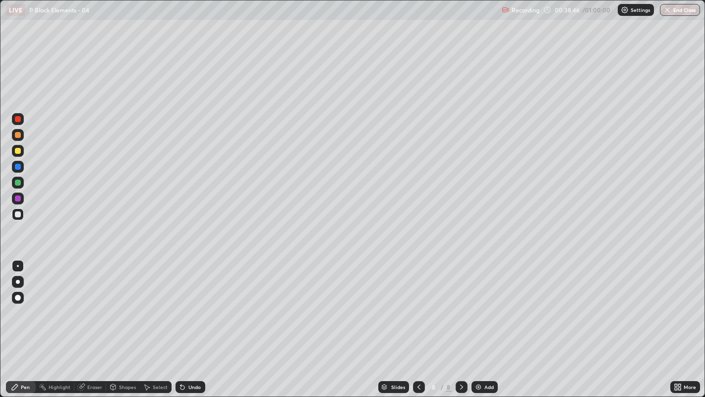
click at [195, 303] on div "Undo" at bounding box center [194, 386] width 12 height 5
click at [17, 151] on div at bounding box center [18, 151] width 6 height 6
click at [18, 214] on div at bounding box center [18, 214] width 6 height 6
click at [195, 303] on div "Undo" at bounding box center [194, 386] width 12 height 5
click at [192, 303] on div "Undo" at bounding box center [194, 386] width 12 height 5
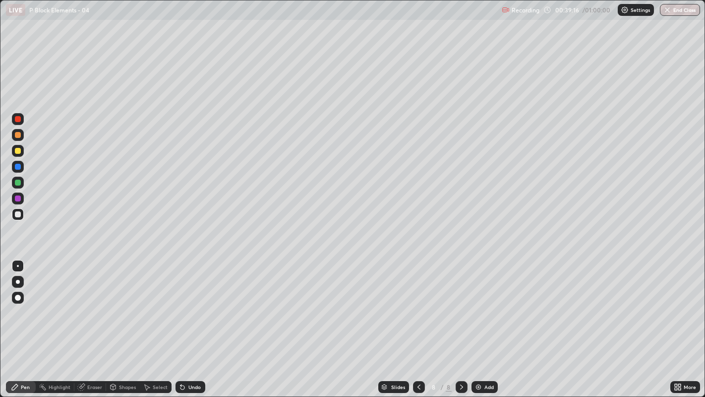
click at [194, 303] on div "Undo" at bounding box center [194, 386] width 12 height 5
click at [198, 303] on div "Undo" at bounding box center [191, 387] width 30 height 12
click at [22, 150] on div at bounding box center [18, 151] width 12 height 12
click at [22, 215] on div at bounding box center [18, 214] width 12 height 12
click at [193, 303] on div "Undo" at bounding box center [191, 387] width 30 height 12
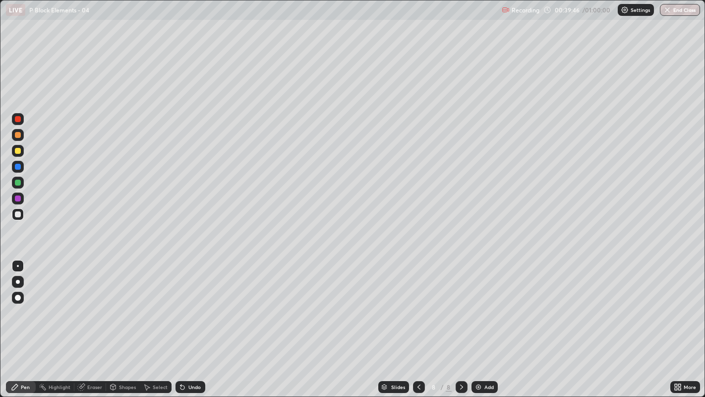
click at [191, 303] on div "Undo" at bounding box center [194, 386] width 12 height 5
click at [17, 150] on div at bounding box center [18, 151] width 6 height 6
click at [16, 216] on div at bounding box center [18, 214] width 6 height 6
click at [18, 151] on div at bounding box center [18, 151] width 6 height 6
click at [159, 303] on div "Select" at bounding box center [160, 386] width 15 height 5
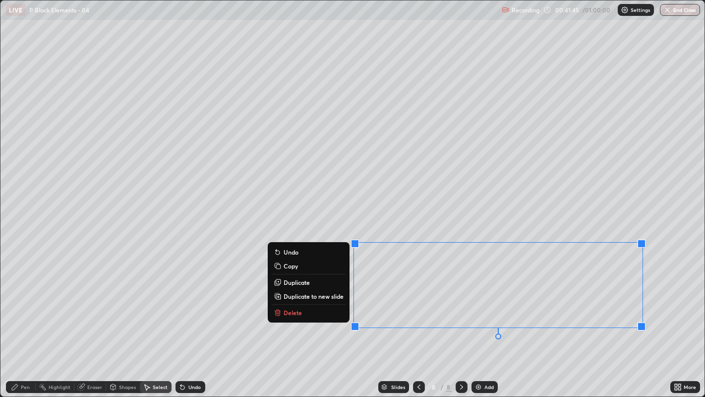
click at [312, 297] on p "Duplicate to new slide" at bounding box center [314, 296] width 60 height 8
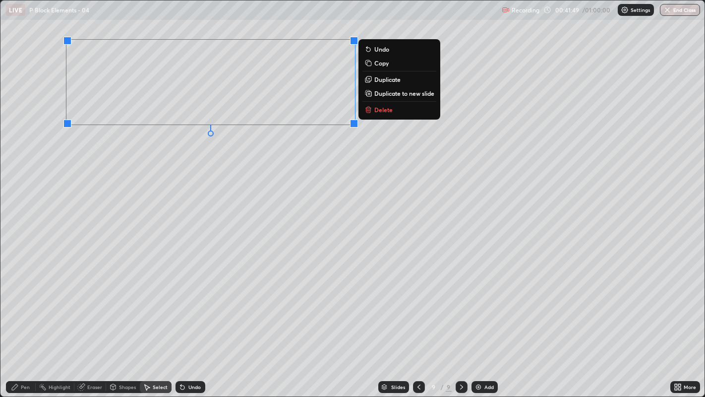
click at [207, 158] on div "0 ° Undo Copy Duplicate Duplicate to new slide Delete" at bounding box center [352, 198] width 705 height 396
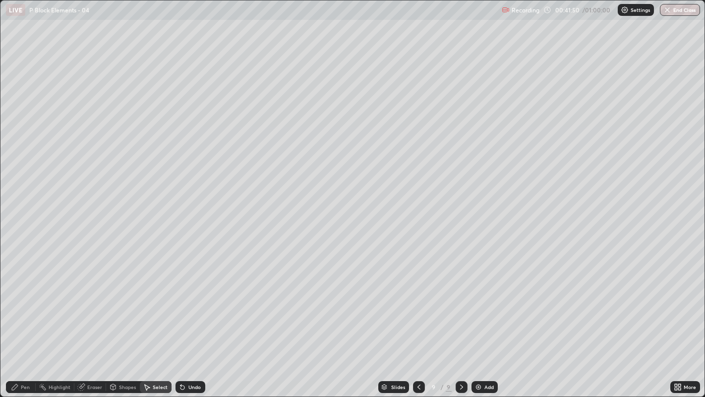
click at [24, 303] on div "Pen" at bounding box center [25, 386] width 9 height 5
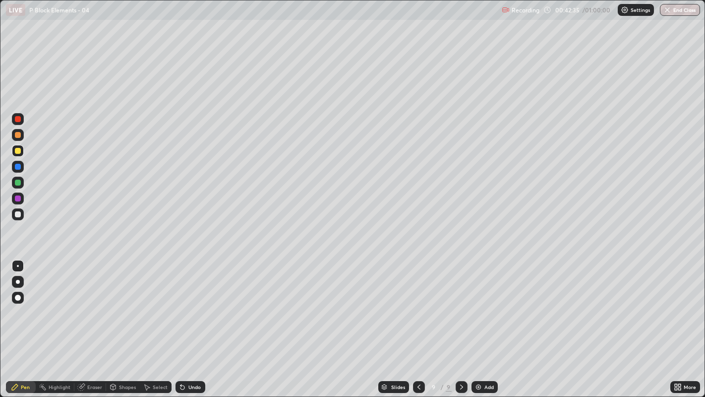
click at [189, 303] on div "Undo" at bounding box center [194, 386] width 12 height 5
click at [192, 303] on div "Undo" at bounding box center [194, 386] width 12 height 5
click at [190, 303] on div "Undo" at bounding box center [194, 386] width 12 height 5
click at [186, 303] on div "Undo" at bounding box center [191, 387] width 30 height 12
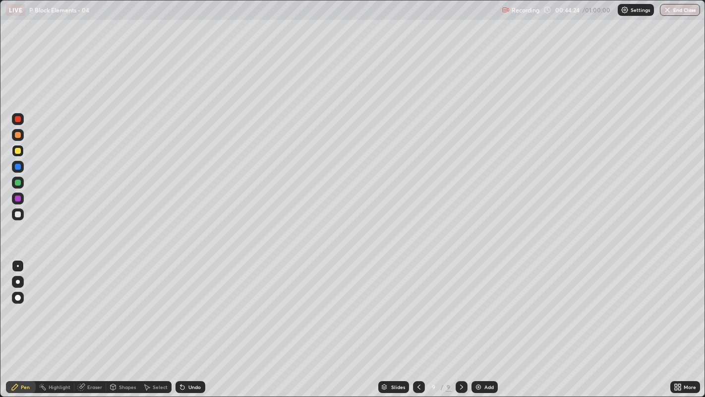
click at [15, 129] on div at bounding box center [18, 135] width 12 height 12
click at [418, 303] on icon at bounding box center [419, 387] width 8 height 8
click at [460, 303] on icon at bounding box center [461, 386] width 3 height 5
click at [460, 303] on icon at bounding box center [462, 387] width 8 height 8
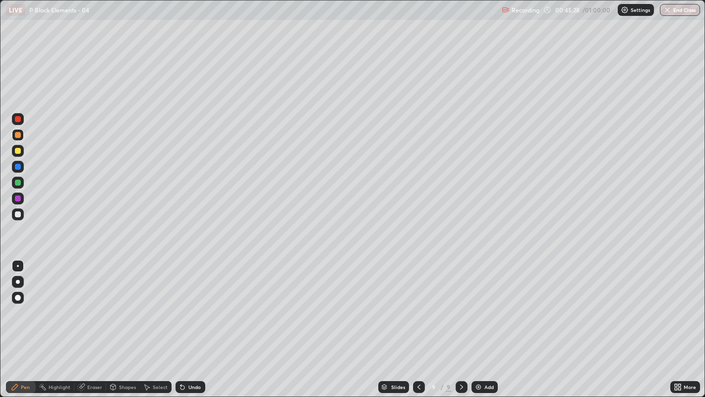
click at [460, 303] on icon at bounding box center [462, 387] width 8 height 8
click at [19, 213] on div at bounding box center [18, 214] width 6 height 6
click at [491, 303] on div "Add" at bounding box center [489, 386] width 9 height 5
click at [181, 303] on icon at bounding box center [181, 384] width 1 height 1
click at [183, 303] on icon at bounding box center [183, 387] width 4 height 4
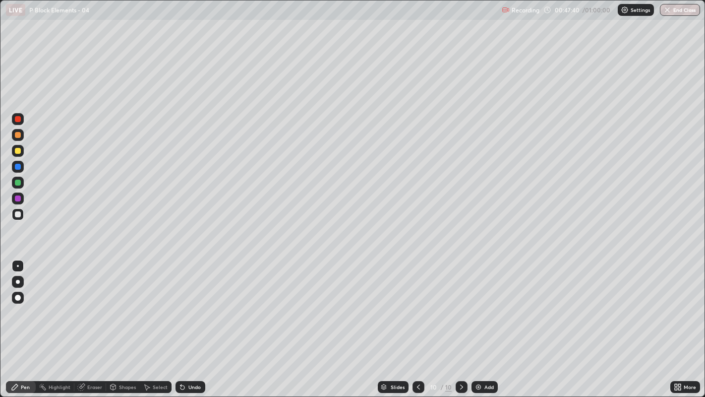
click at [17, 135] on div at bounding box center [18, 135] width 6 height 6
click at [16, 298] on div at bounding box center [18, 298] width 6 height 6
click at [17, 265] on div at bounding box center [18, 266] width 2 height 2
click at [191, 303] on div "Undo" at bounding box center [191, 387] width 30 height 12
click at [18, 121] on div at bounding box center [18, 119] width 6 height 6
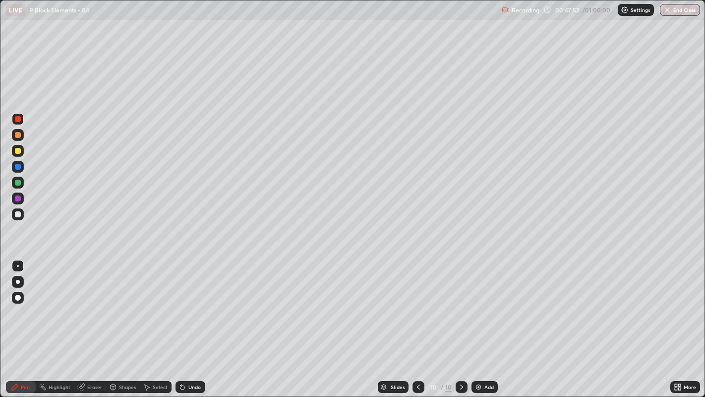
click at [19, 297] on div at bounding box center [18, 298] width 6 height 6
click at [19, 153] on div at bounding box center [18, 151] width 6 height 6
click at [17, 265] on div at bounding box center [18, 266] width 2 height 2
click at [18, 134] on div at bounding box center [18, 135] width 6 height 6
click at [18, 303] on div at bounding box center [18, 298] width 12 height 12
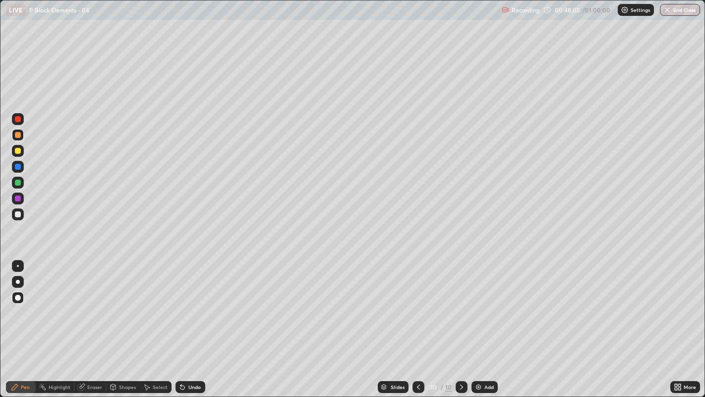
click at [19, 121] on div at bounding box center [18, 119] width 6 height 6
click at [18, 134] on div at bounding box center [18, 135] width 6 height 6
click at [17, 265] on div at bounding box center [18, 266] width 2 height 2
click at [20, 151] on div at bounding box center [18, 151] width 6 height 6
click at [195, 303] on div "Undo" at bounding box center [194, 386] width 12 height 5
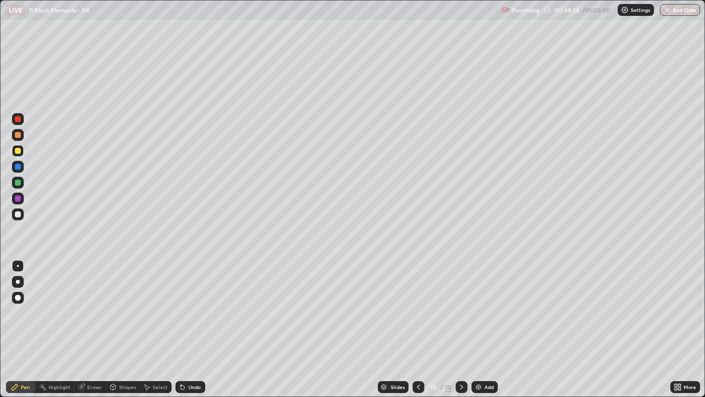
click at [17, 214] on div at bounding box center [18, 214] width 6 height 6
click at [15, 294] on div at bounding box center [18, 298] width 12 height 12
click at [16, 261] on div at bounding box center [18, 266] width 12 height 12
click at [18, 214] on div at bounding box center [18, 214] width 6 height 6
click at [481, 303] on img at bounding box center [479, 387] width 8 height 8
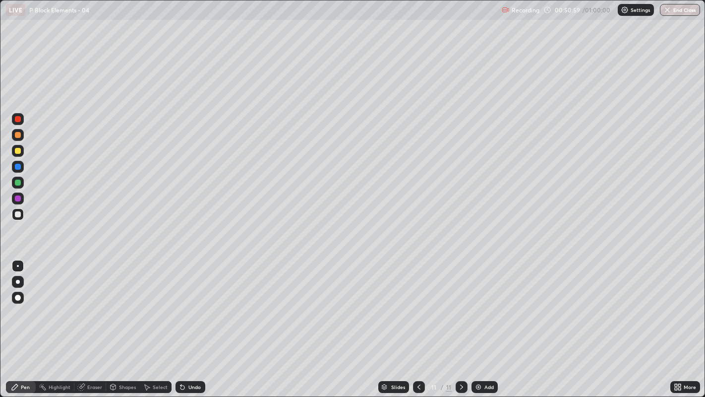
click at [181, 303] on icon at bounding box center [183, 387] width 4 height 4
click at [187, 303] on div "Undo" at bounding box center [191, 387] width 30 height 12
click at [18, 151] on div at bounding box center [18, 151] width 6 height 6
click at [684, 303] on div "More" at bounding box center [686, 387] width 30 height 12
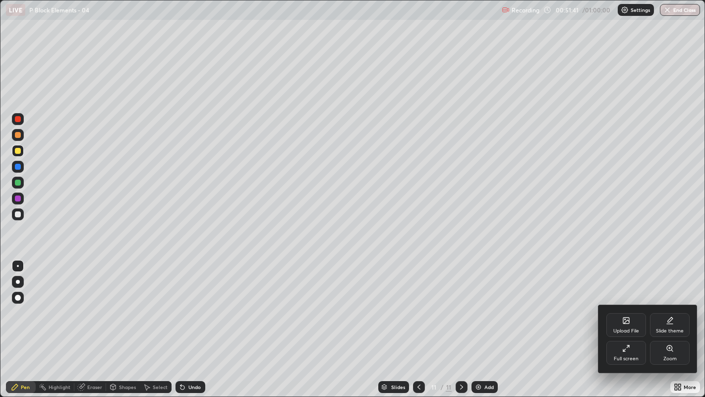
click at [625, 303] on icon at bounding box center [626, 320] width 6 height 6
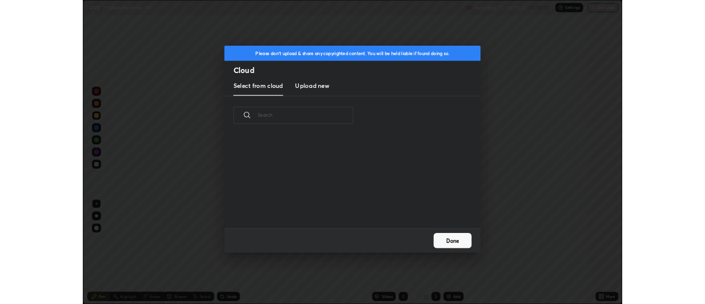
scroll to position [122, 318]
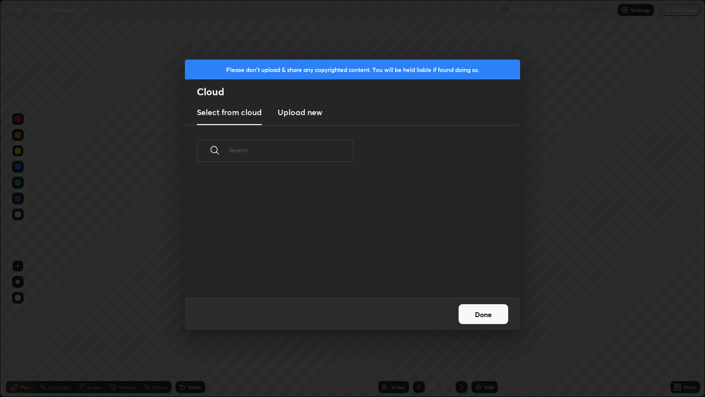
click at [310, 112] on h3 "Upload new" at bounding box center [300, 112] width 45 height 12
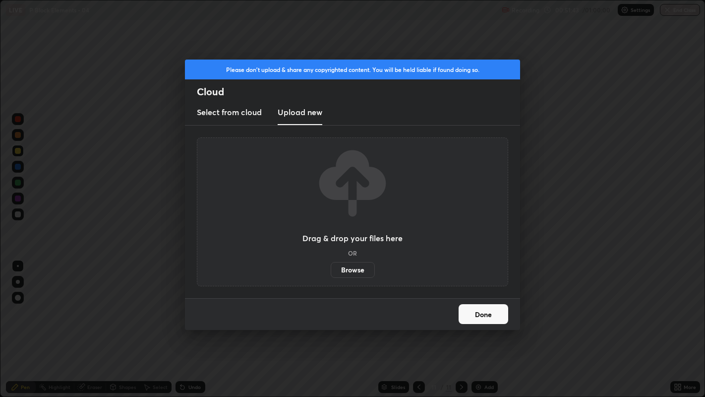
click at [343, 265] on label "Browse" at bounding box center [353, 270] width 44 height 16
click at [331, 265] on input "Browse" at bounding box center [331, 270] width 0 height 16
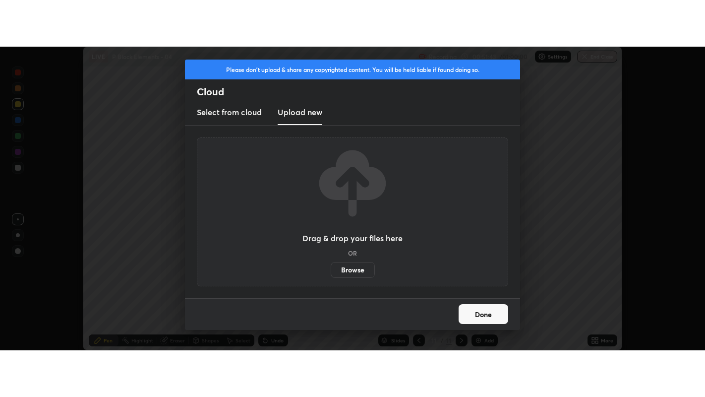
scroll to position [49290, 48889]
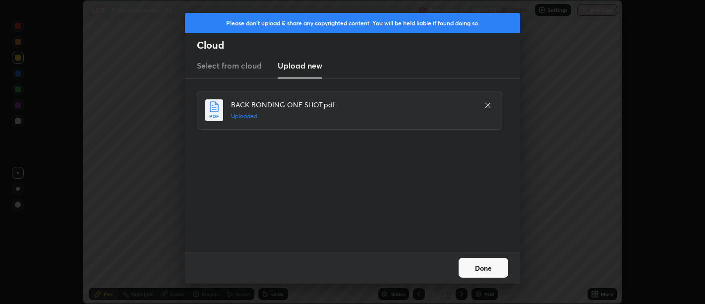
click at [497, 264] on button "Done" at bounding box center [484, 267] width 50 height 20
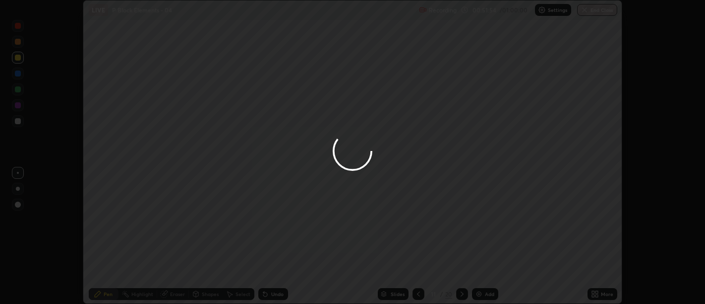
click at [597, 292] on icon at bounding box center [597, 292] width 2 height 2
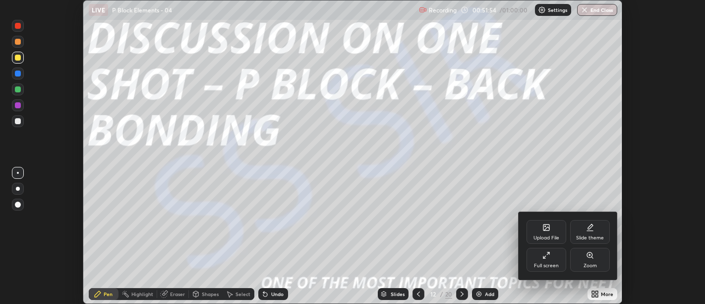
click at [551, 258] on div "Full screen" at bounding box center [547, 259] width 40 height 24
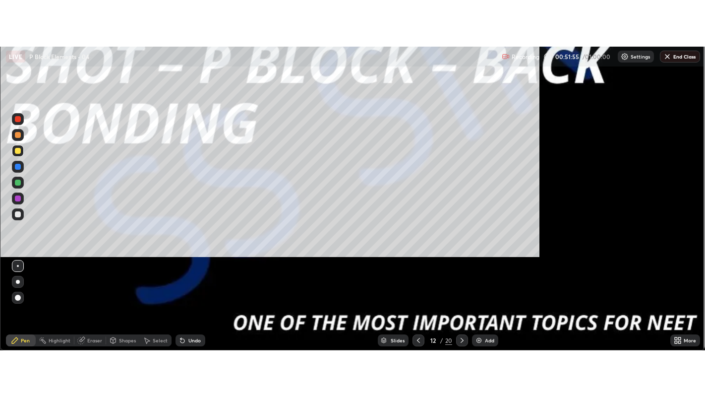
scroll to position [397, 705]
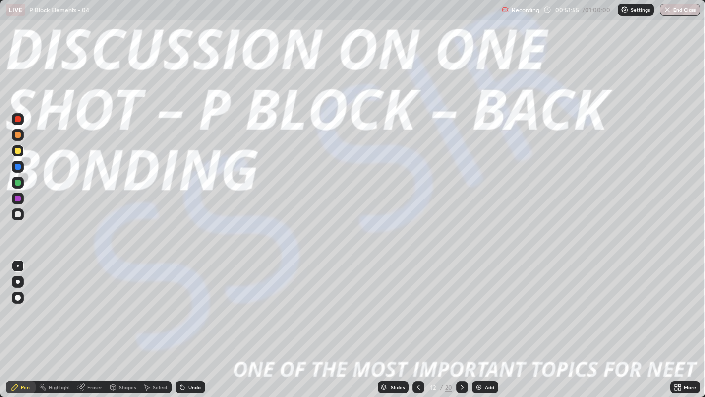
click at [389, 303] on div "Slides" at bounding box center [393, 387] width 31 height 12
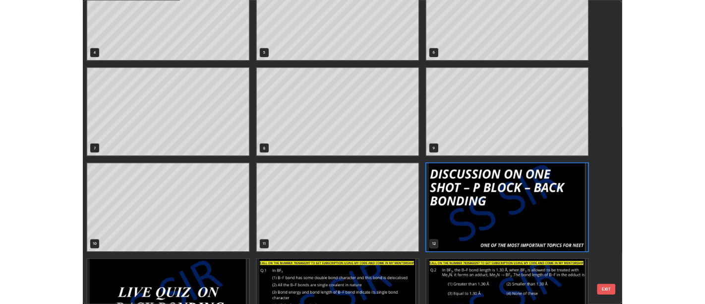
scroll to position [160, 0]
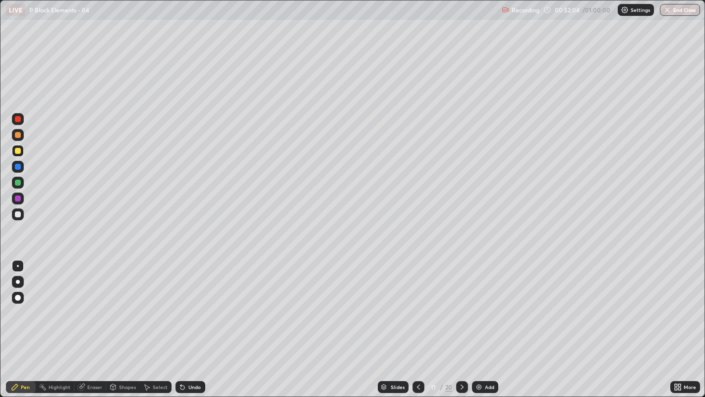
click at [17, 214] on div at bounding box center [18, 214] width 6 height 6
click at [461, 303] on icon at bounding box center [462, 387] width 8 height 8
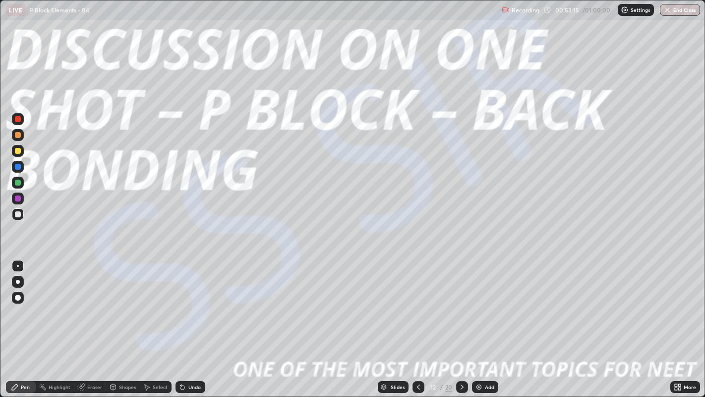
click at [461, 303] on icon at bounding box center [462, 387] width 8 height 8
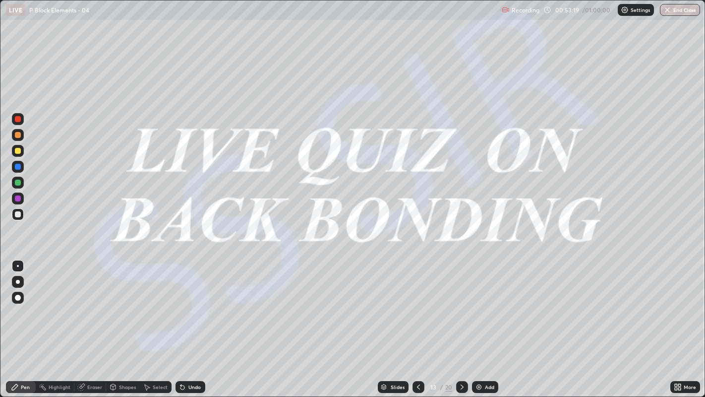
click at [463, 303] on div at bounding box center [462, 387] width 12 height 12
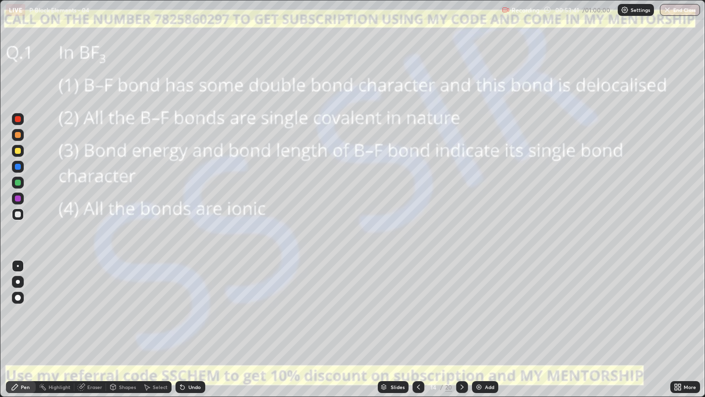
click at [20, 287] on div at bounding box center [18, 282] width 12 height 12
click at [18, 149] on div at bounding box center [18, 151] width 6 height 6
click at [18, 302] on div at bounding box center [18, 298] width 12 height 12
click at [462, 303] on icon at bounding box center [462, 387] width 8 height 8
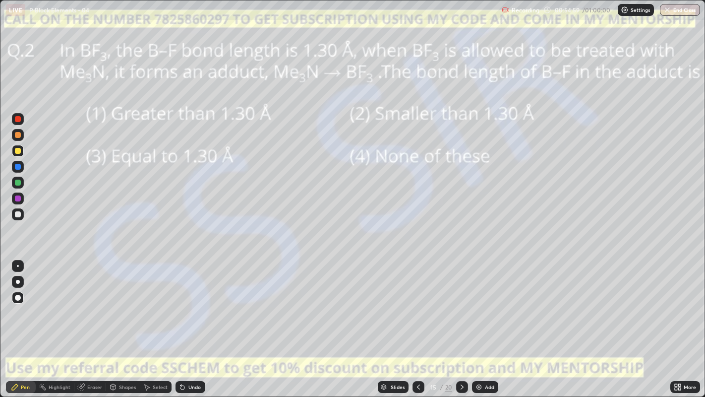
click at [461, 303] on icon at bounding box center [462, 387] width 8 height 8
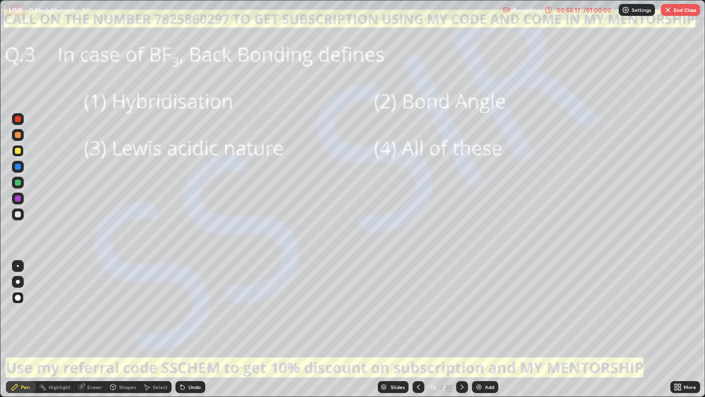
click at [464, 303] on icon at bounding box center [462, 387] width 8 height 8
click at [461, 303] on icon at bounding box center [462, 387] width 8 height 8
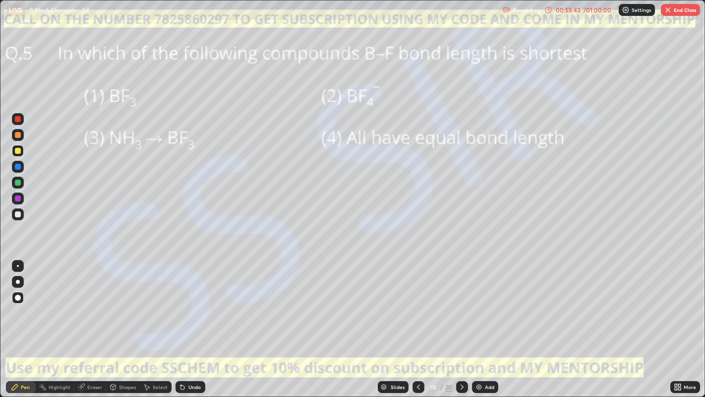
click at [460, 303] on icon at bounding box center [462, 387] width 8 height 8
click at [461, 303] on icon at bounding box center [462, 387] width 8 height 8
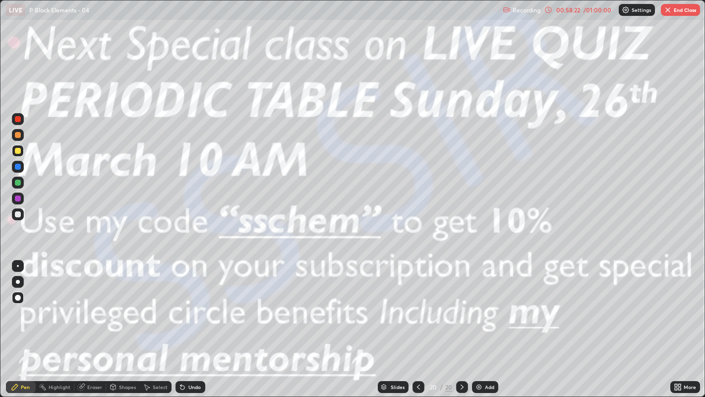
click at [678, 8] on button "End Class" at bounding box center [680, 10] width 39 height 12
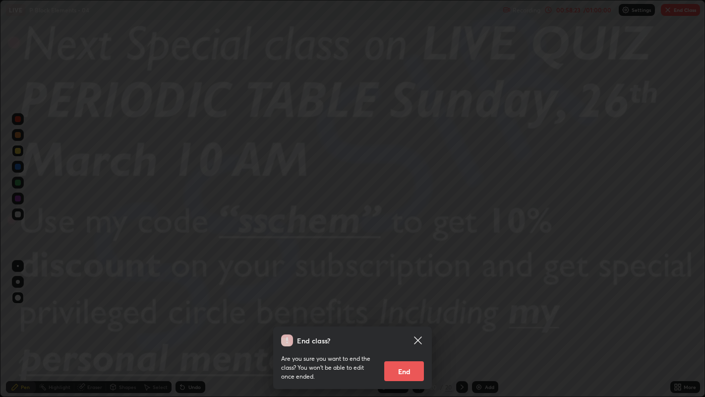
click at [409, 303] on button "End" at bounding box center [404, 371] width 40 height 20
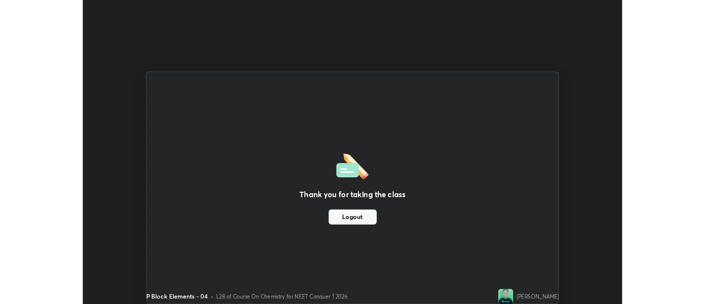
scroll to position [49290, 48889]
